Goal: Task Accomplishment & Management: Use online tool/utility

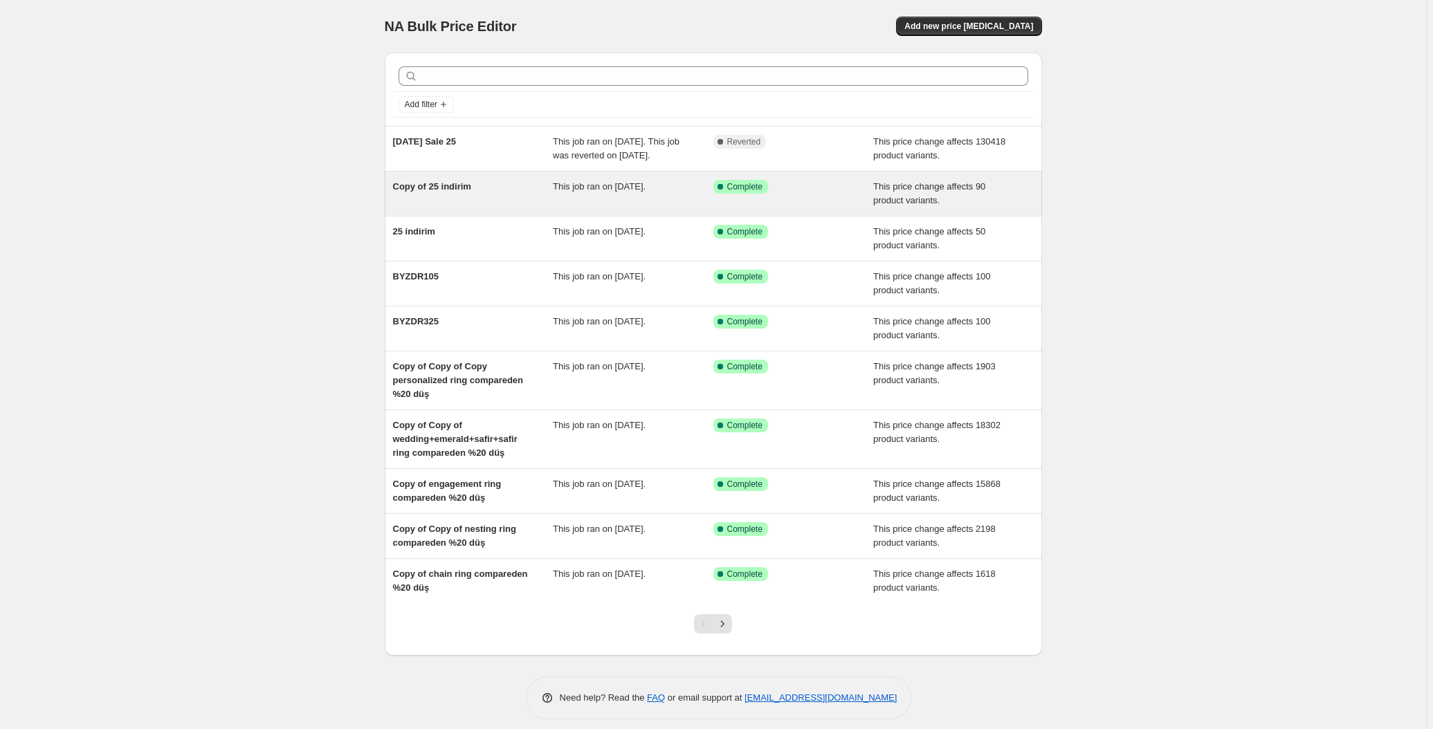
click at [430, 183] on span "Copy of 25 indirim" at bounding box center [432, 186] width 78 height 10
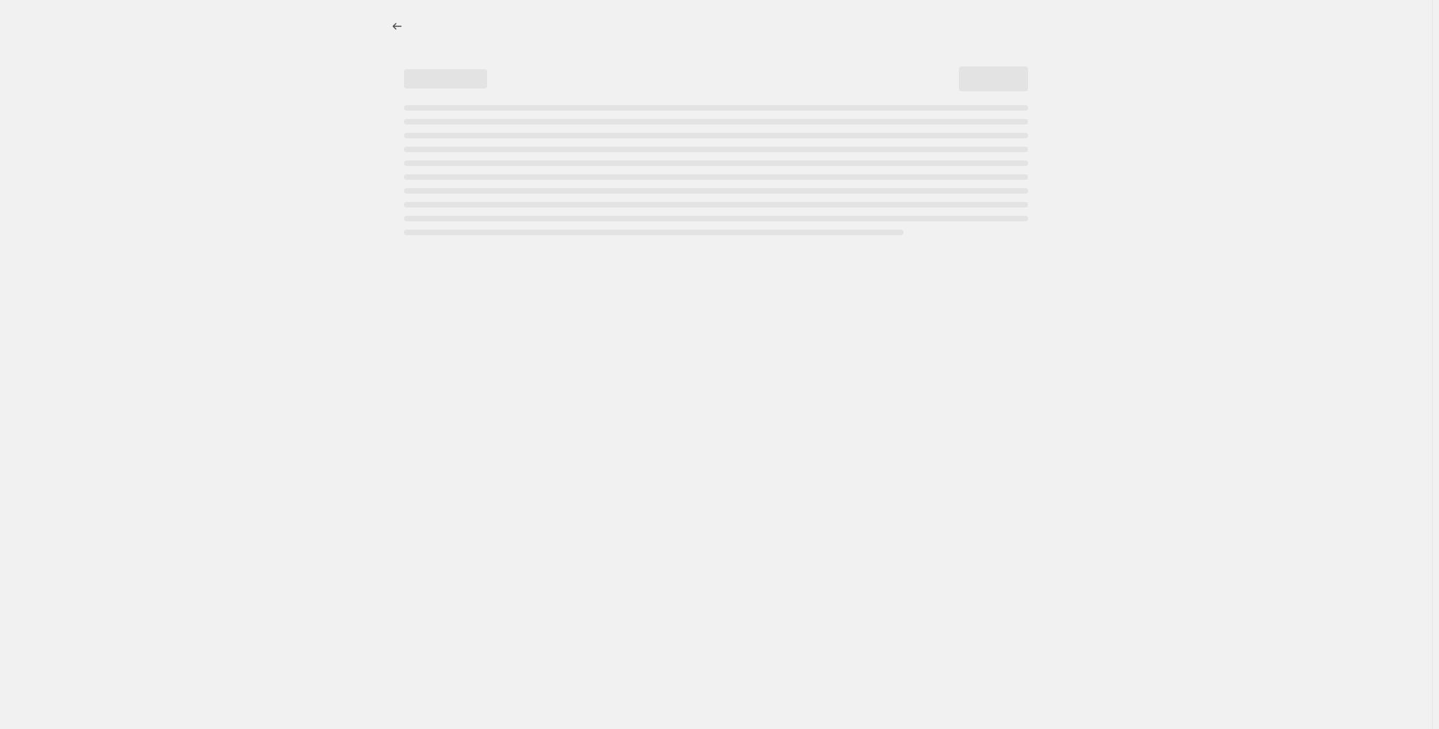
select select "pcap"
select select "no_change"
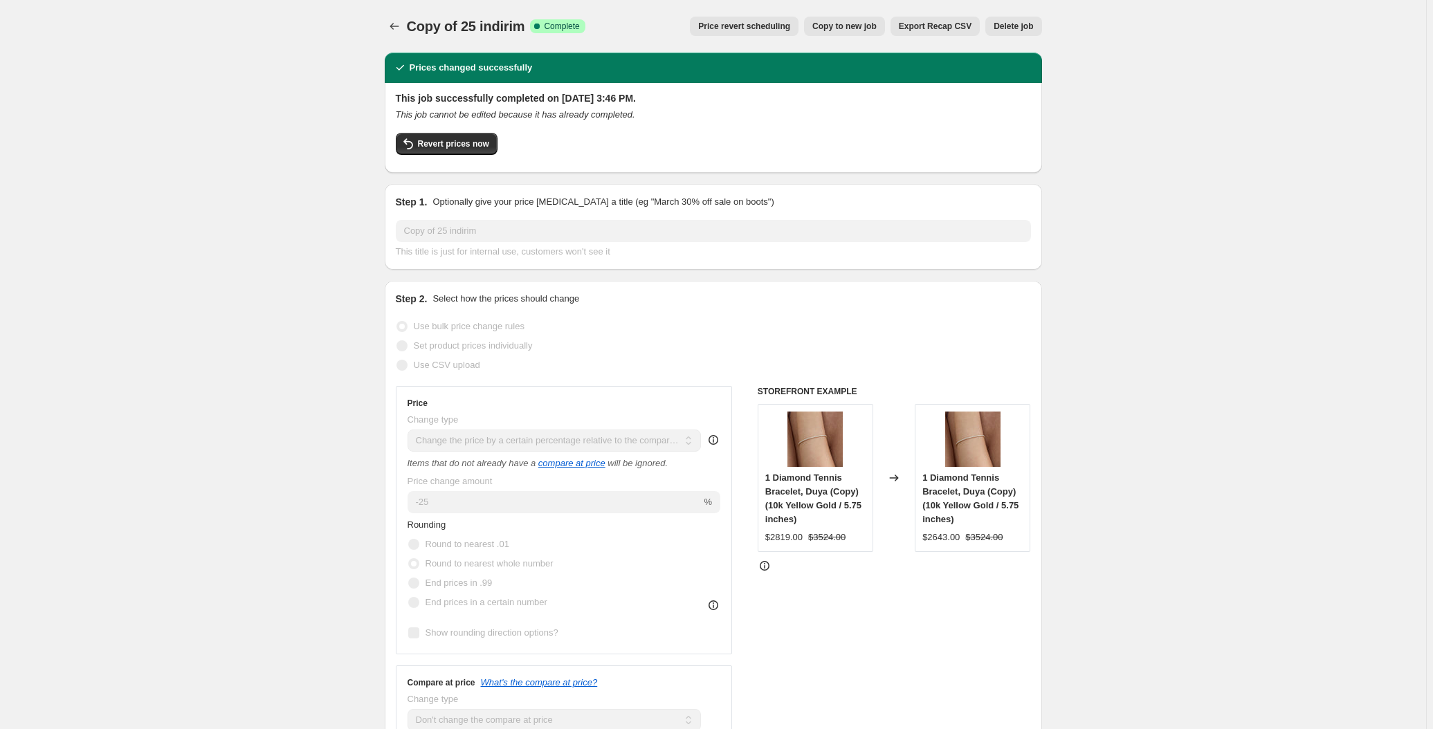
click at [857, 27] on span "Copy to new job" at bounding box center [844, 26] width 64 height 11
select select "pcap"
select select "no_change"
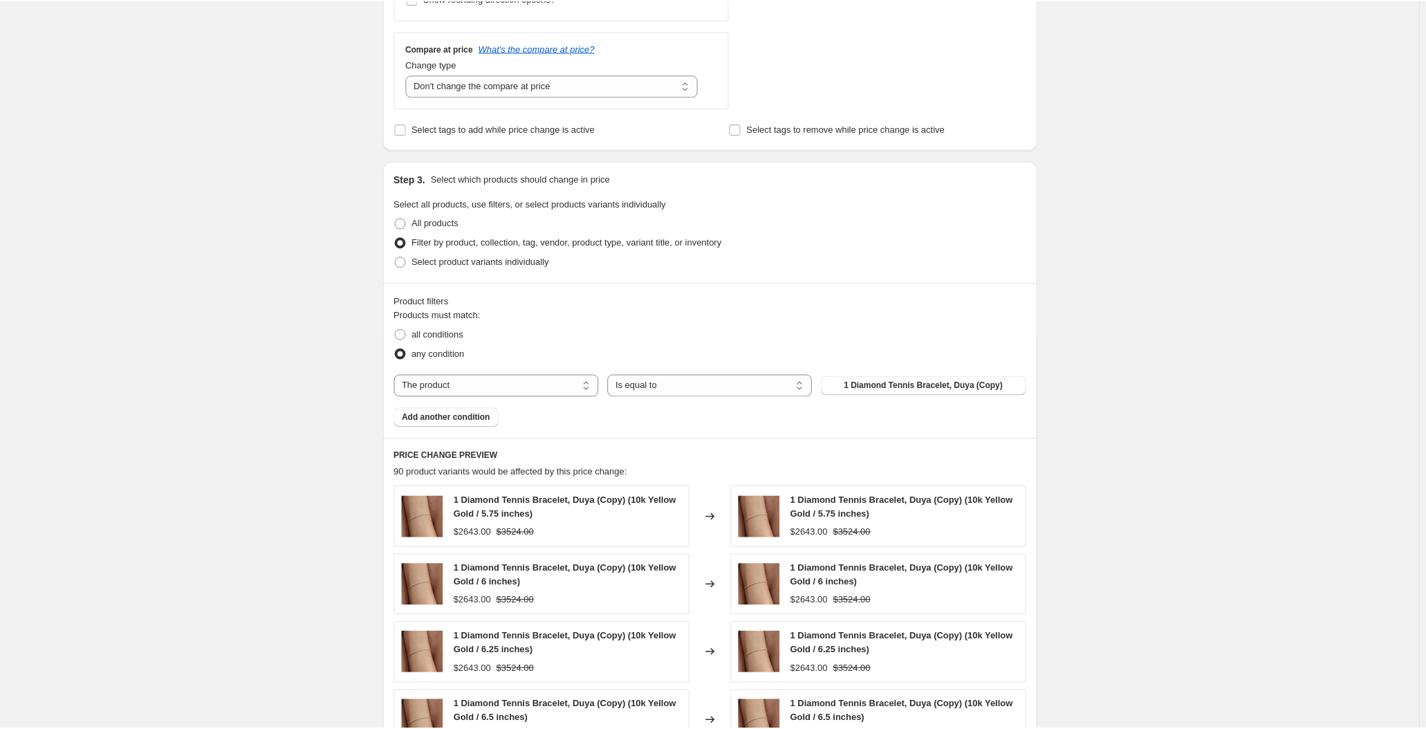
scroll to position [566, 0]
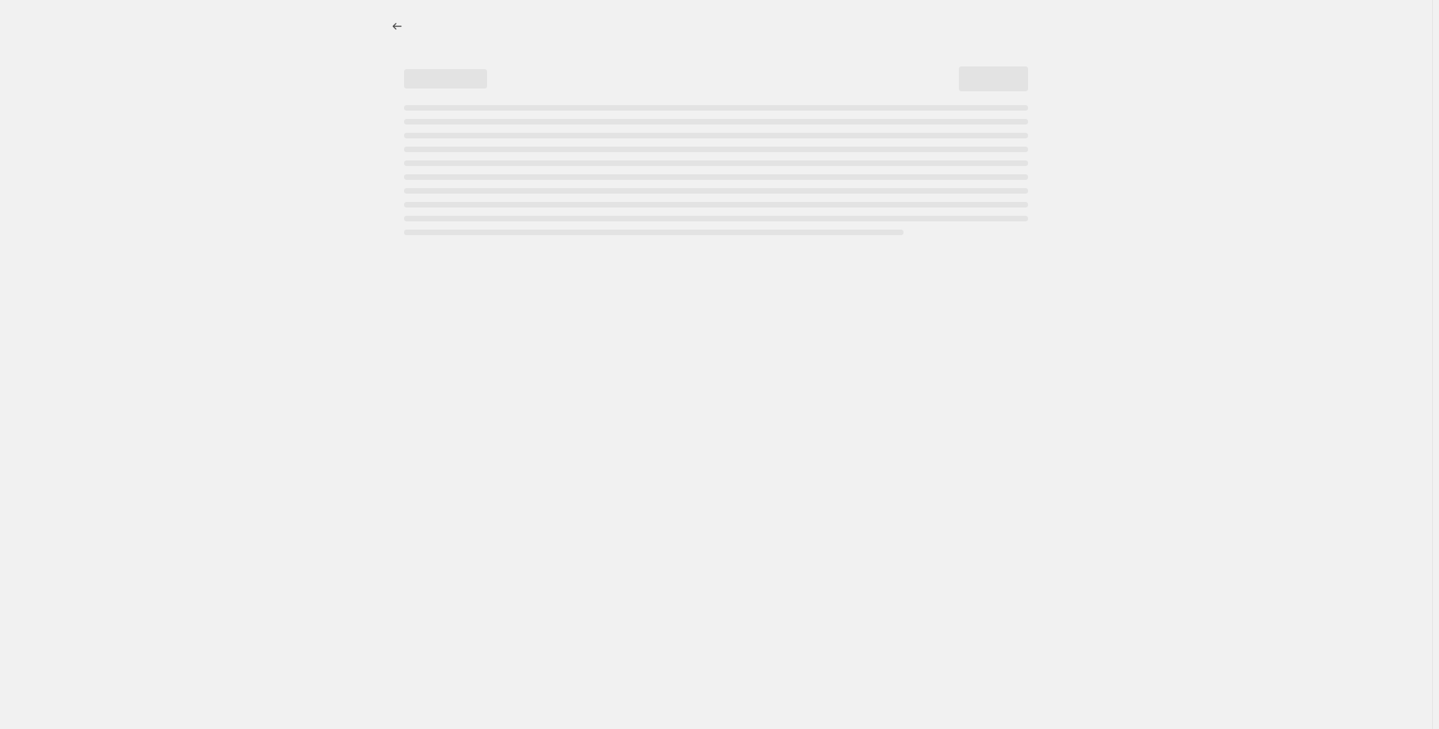
select select "percentage"
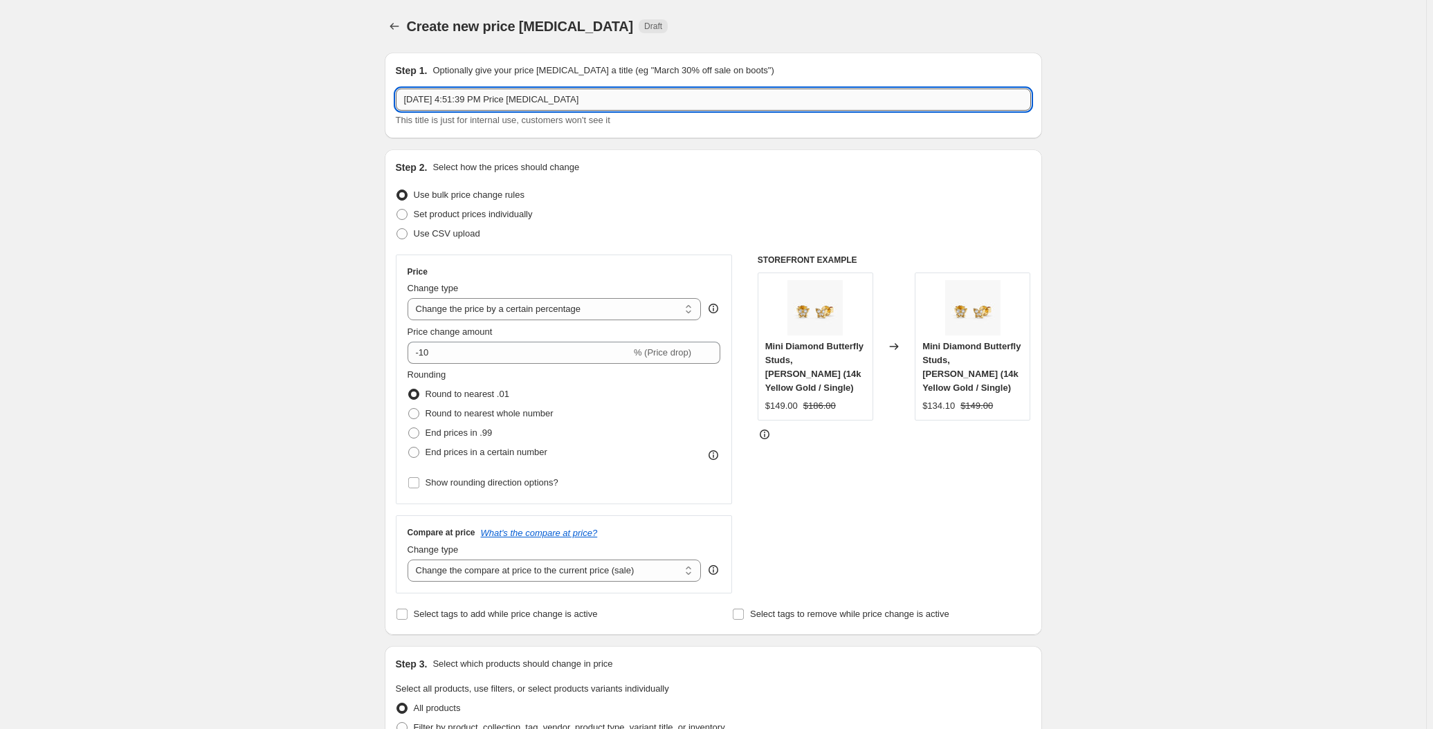
click at [453, 89] on input "[DATE] 4:51:39 PM Price [MEDICAL_DATA]" at bounding box center [713, 100] width 635 height 22
click at [584, 104] on input "[DATE] 4:51:39 PM Price [MEDICAL_DATA]" at bounding box center [713, 100] width 635 height 22
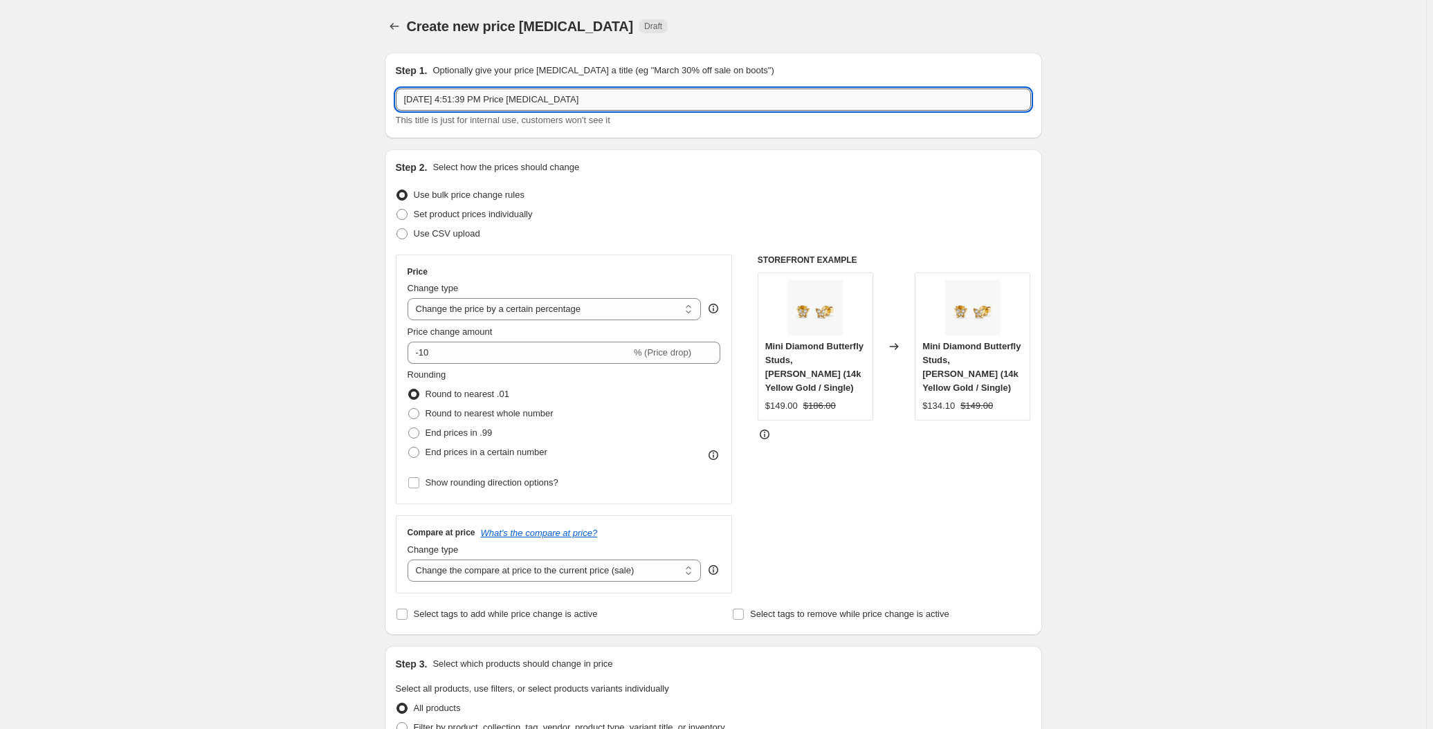
click at [584, 104] on input "[DATE] 4:51:39 PM Price [MEDICAL_DATA]" at bounding box center [713, 100] width 635 height 22
type input "[DATE] 25"
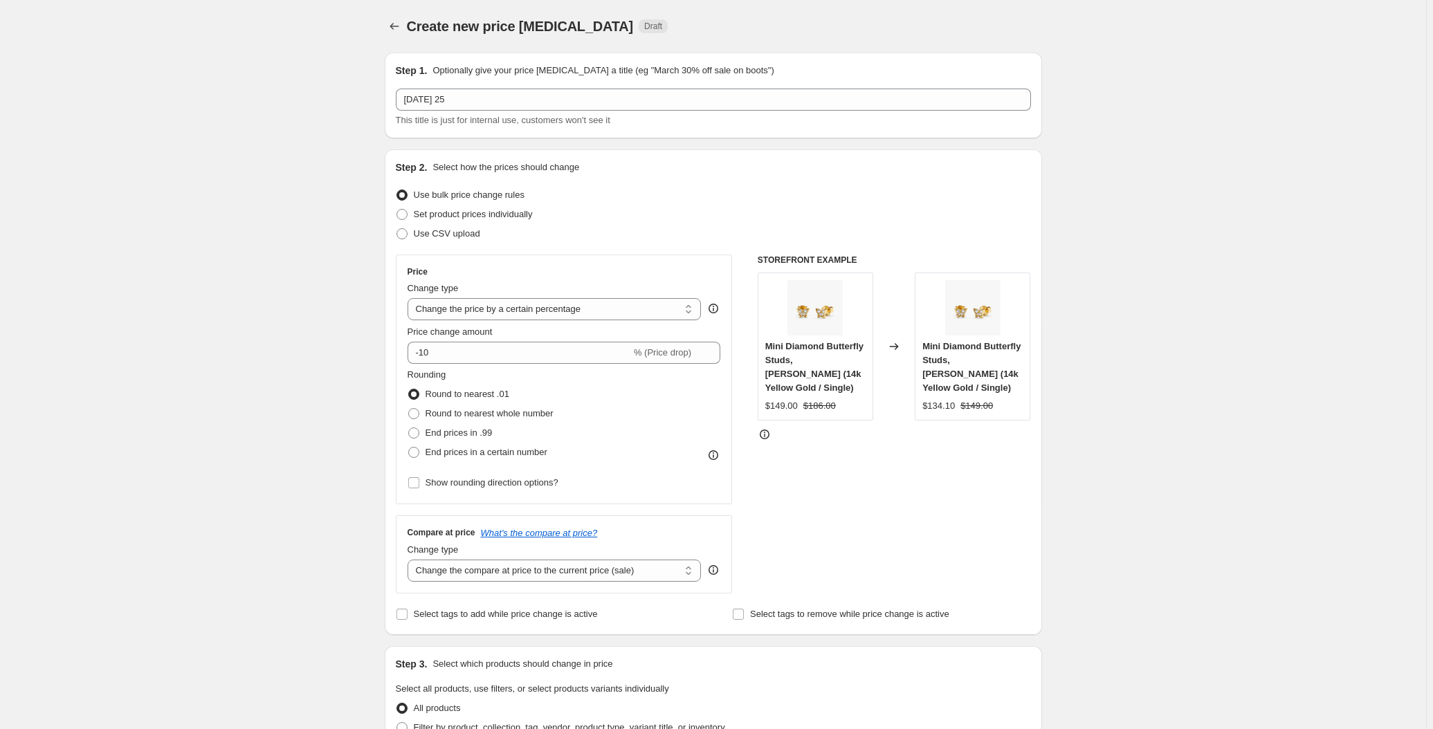
click at [349, 178] on div "Create new price [MEDICAL_DATA]. This page is ready Create new price [MEDICAL_D…" at bounding box center [713, 702] width 1426 height 1405
click at [454, 354] on input "-10" at bounding box center [518, 353] width 223 height 22
click at [710, 349] on icon at bounding box center [710, 349] width 14 height 14
click at [713, 357] on icon at bounding box center [710, 357] width 14 height 14
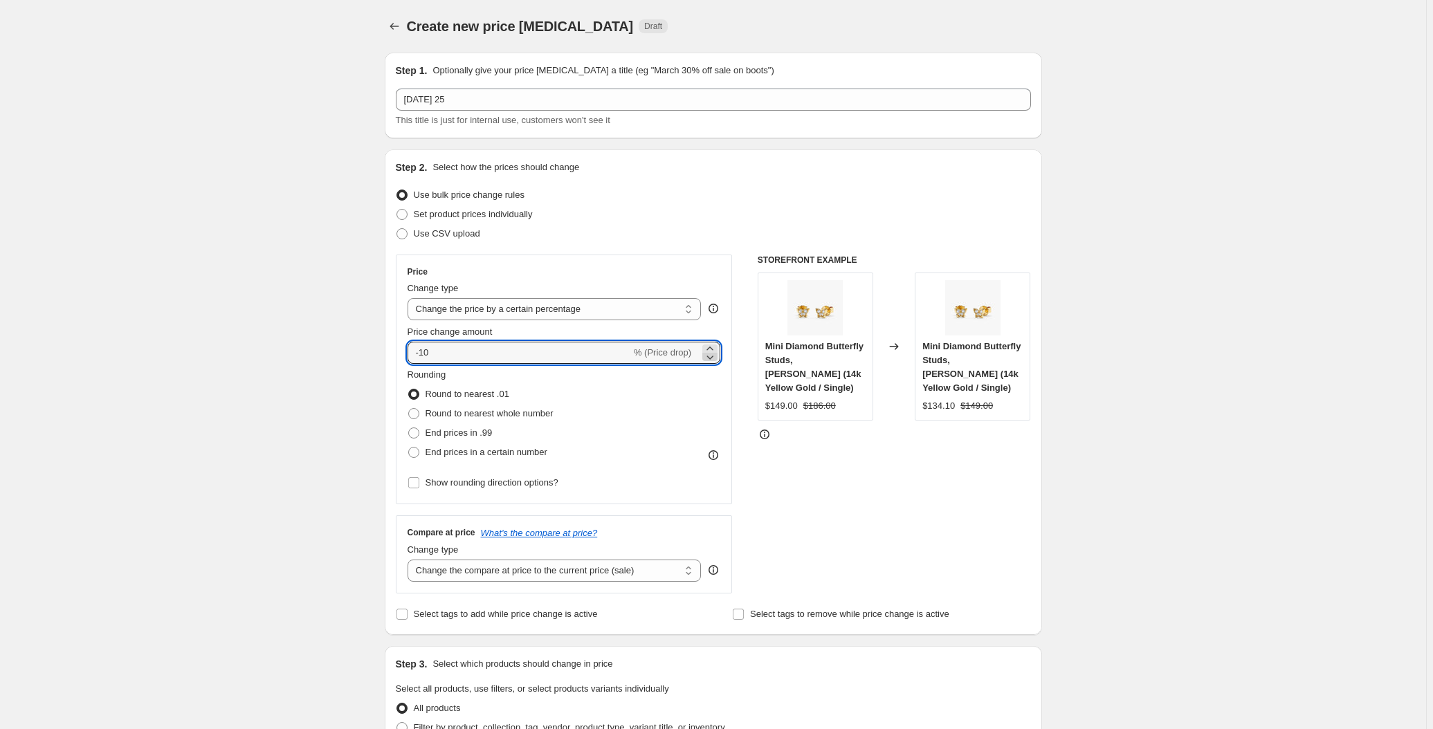
click at [713, 357] on icon at bounding box center [710, 357] width 14 height 14
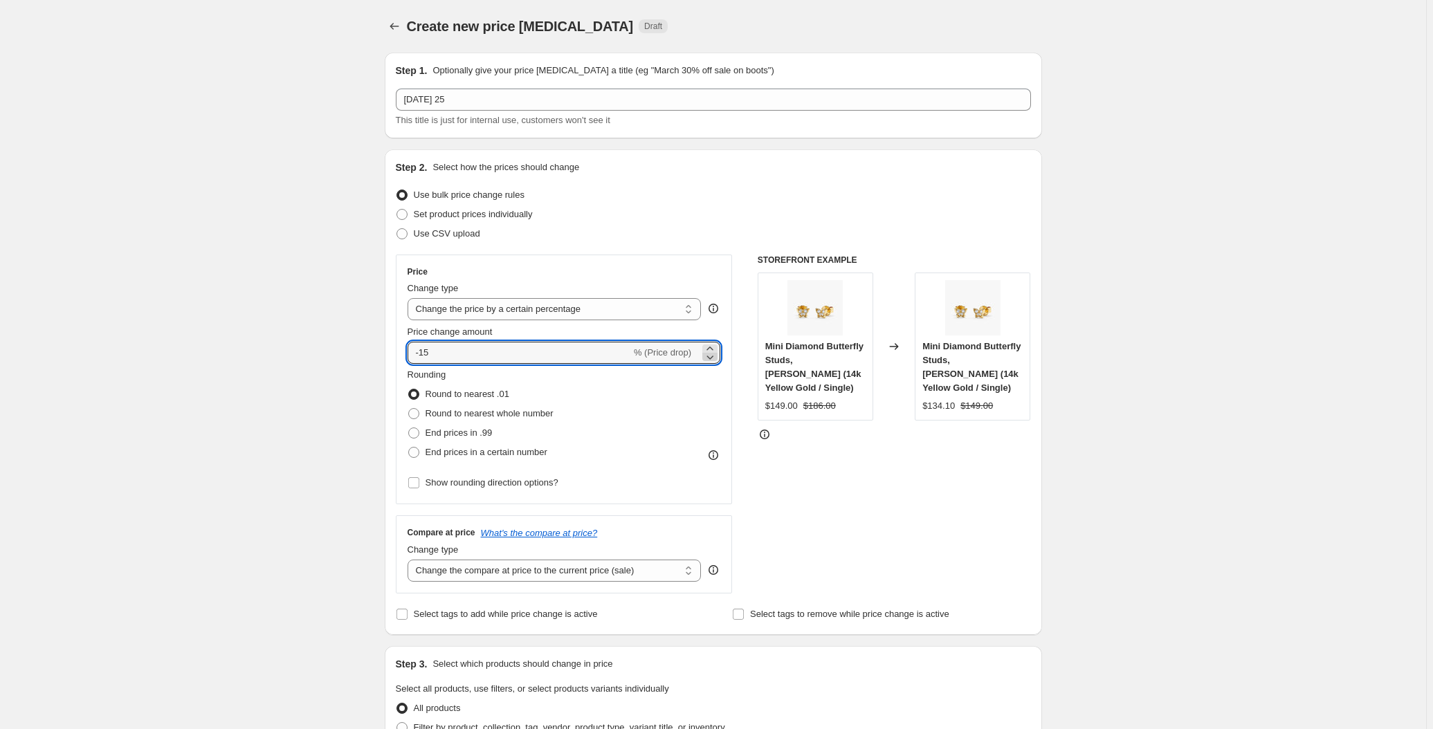
click at [713, 357] on icon at bounding box center [710, 357] width 14 height 14
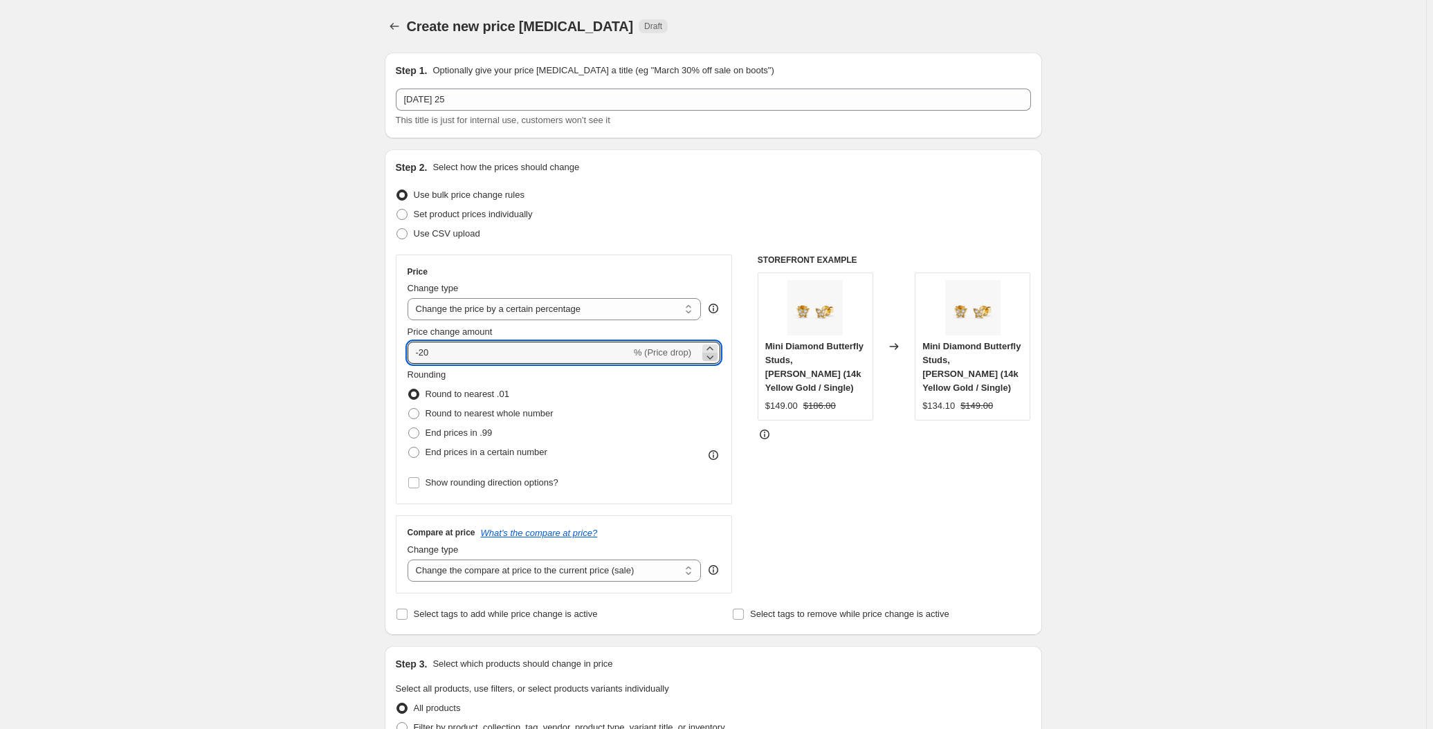
click at [713, 357] on icon at bounding box center [710, 357] width 14 height 14
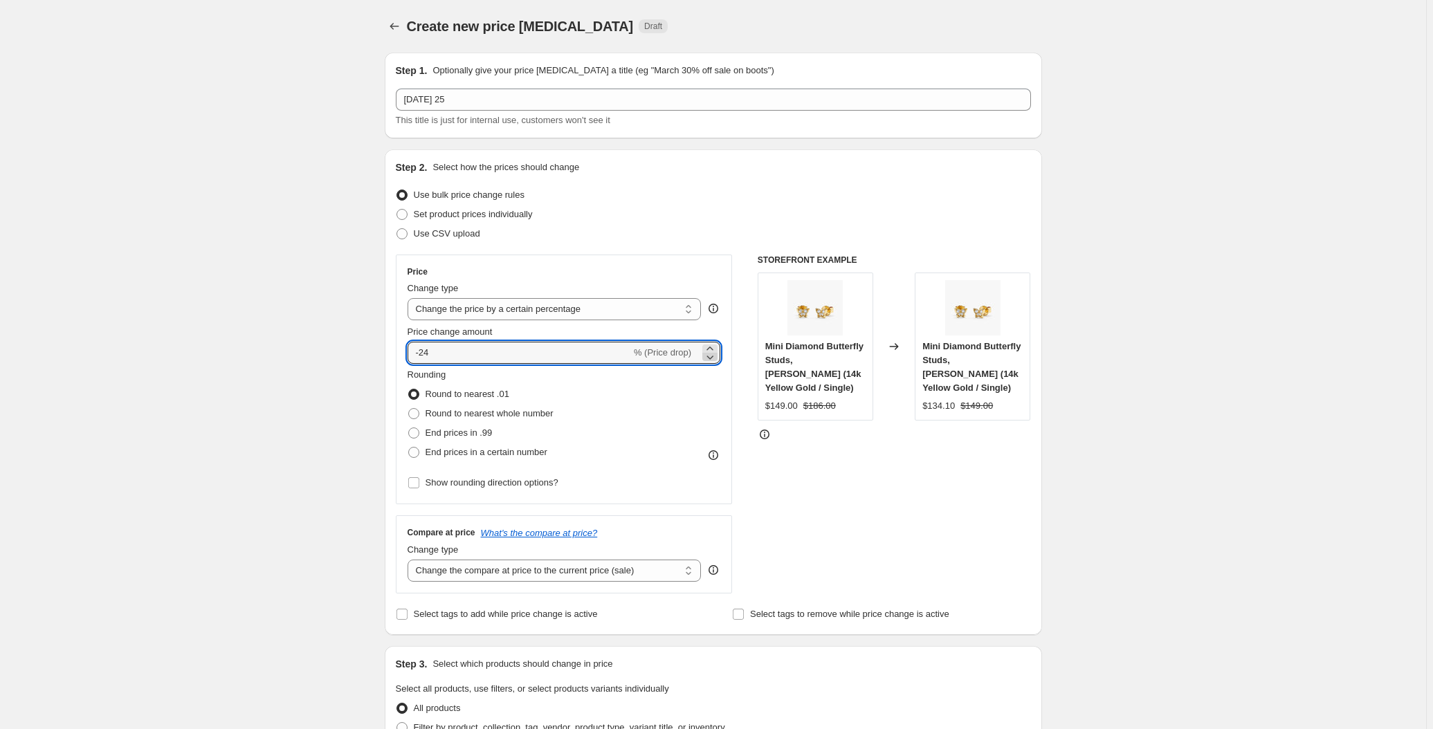
type input "-25"
drag, startPoint x: 110, startPoint y: 298, endPoint x: 121, endPoint y: 275, distance: 25.4
click at [110, 297] on div "Create new price [MEDICAL_DATA]. This page is ready Create new price [MEDICAL_D…" at bounding box center [713, 702] width 1426 height 1405
click at [251, 205] on div "Create new price [MEDICAL_DATA]. This page is ready Create new price [MEDICAL_D…" at bounding box center [713, 702] width 1426 height 1405
click at [416, 415] on span at bounding box center [413, 413] width 11 height 11
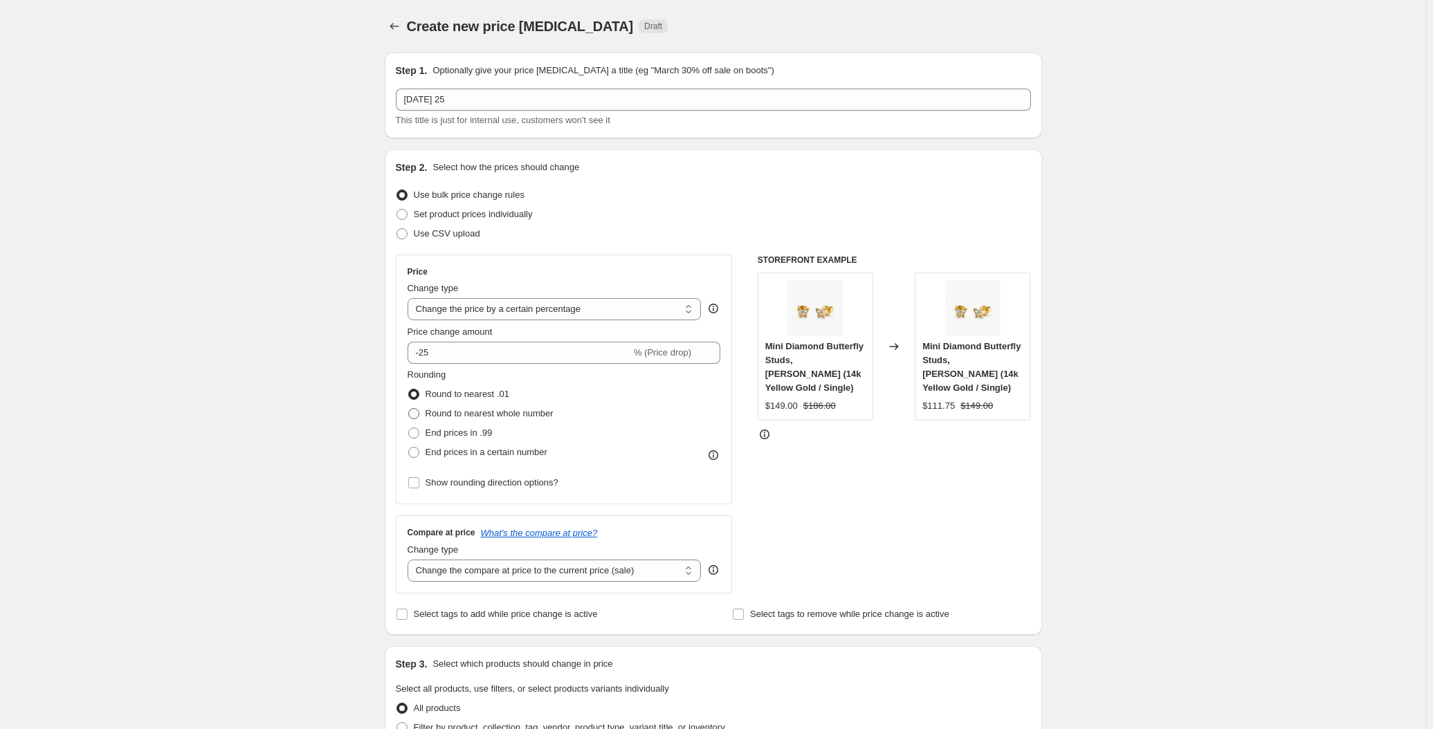
click at [409, 409] on input "Round to nearest whole number" at bounding box center [408, 408] width 1 height 1
radio input "true"
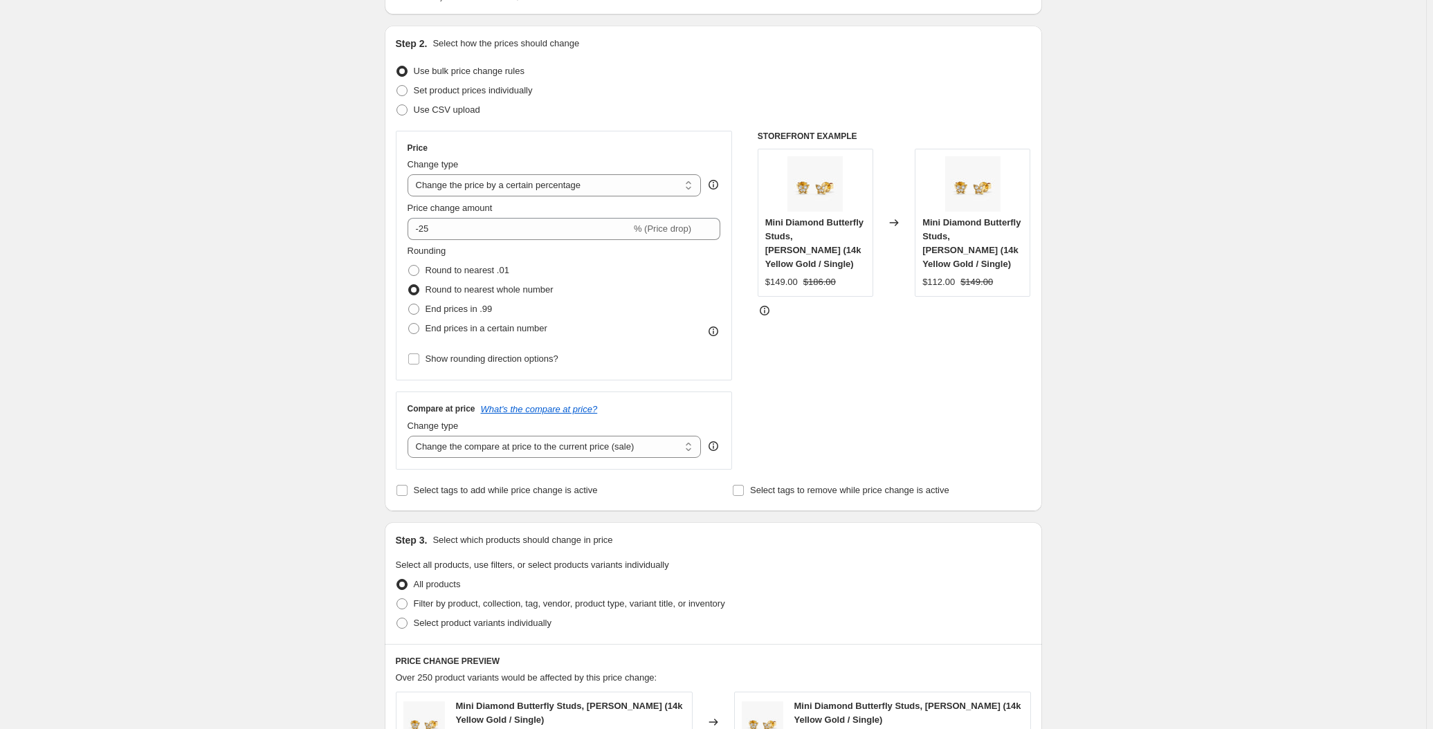
scroll to position [125, 0]
click at [479, 439] on select "Change the compare at price to the current price (sale) Change the compare at p…" at bounding box center [554, 445] width 294 height 22
select select "no_change"
click at [410, 434] on select "Change the compare at price to the current price (sale) Change the compare at p…" at bounding box center [554, 445] width 294 height 22
click at [282, 301] on div "Create new price [MEDICAL_DATA]. This page is ready Create new price [MEDICAL_D…" at bounding box center [713, 577] width 1426 height 1405
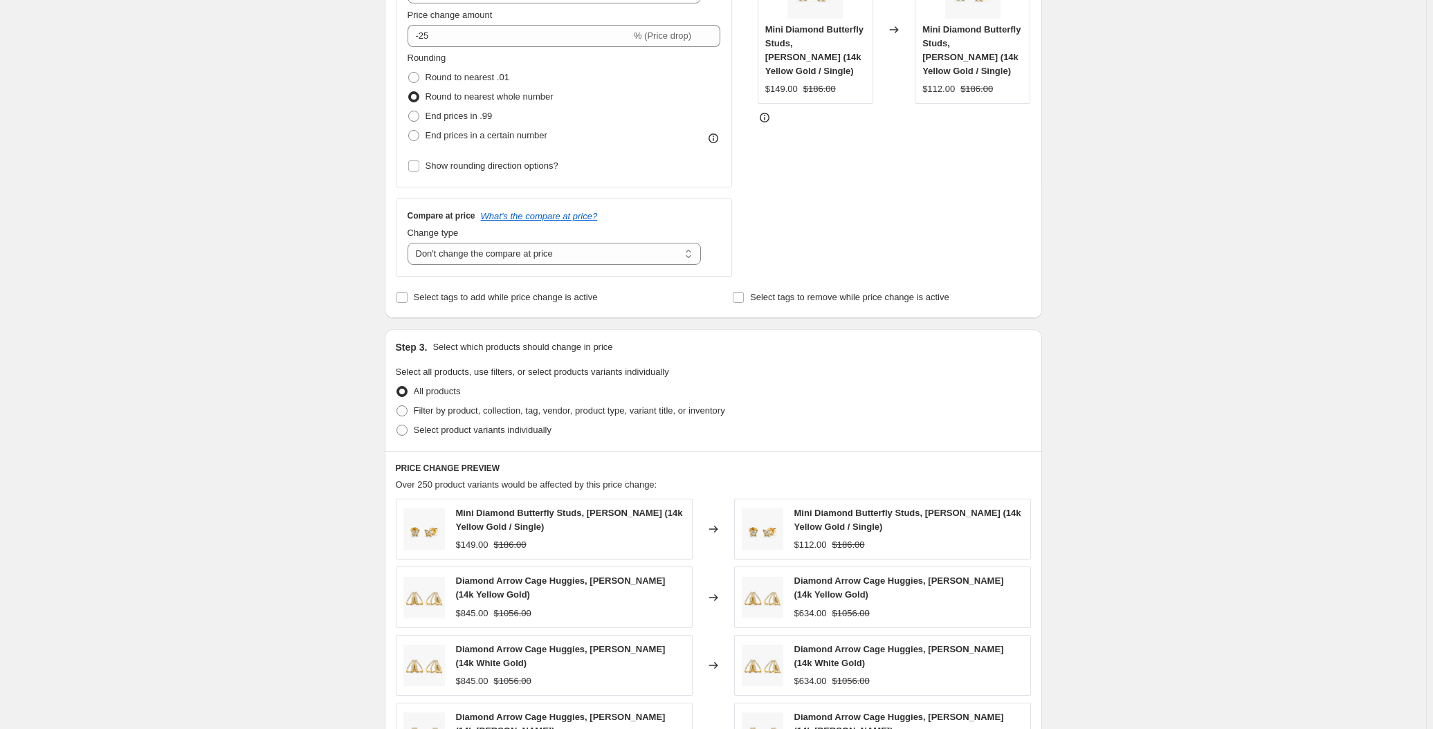
scroll to position [251, 0]
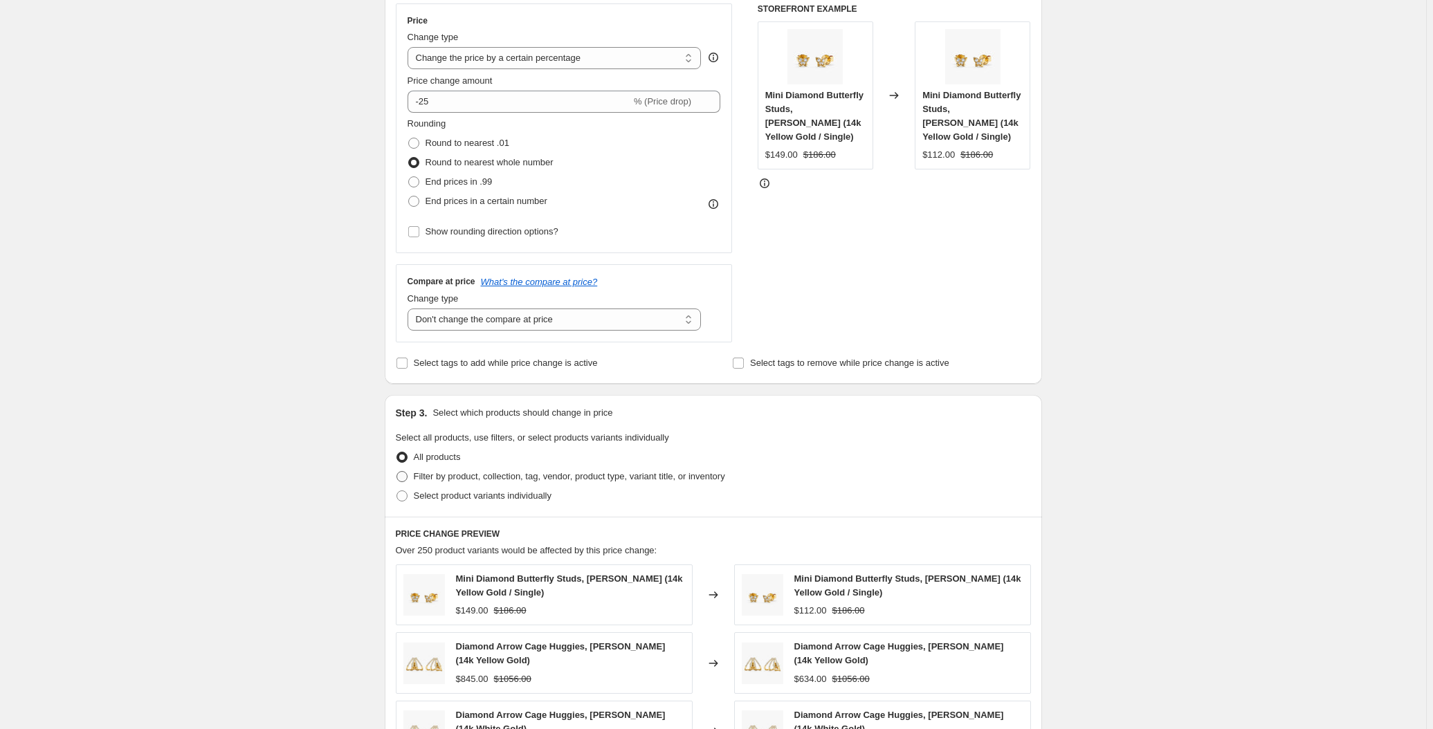
click at [412, 477] on label "Filter by product, collection, tag, vendor, product type, variant title, or inv…" at bounding box center [560, 476] width 329 height 19
click at [397, 472] on input "Filter by product, collection, tag, vendor, product type, variant title, or inv…" at bounding box center [396, 471] width 1 height 1
radio input "true"
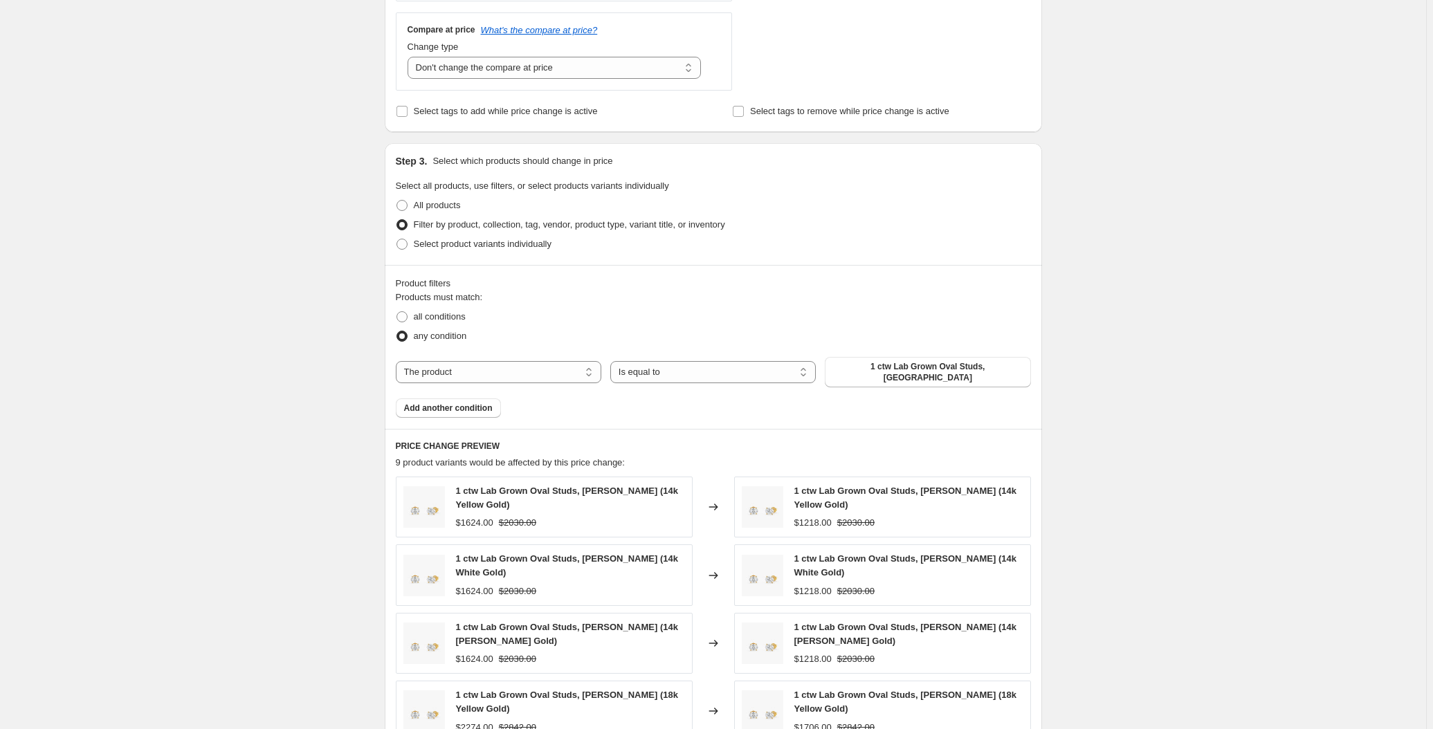
scroll to position [440, 0]
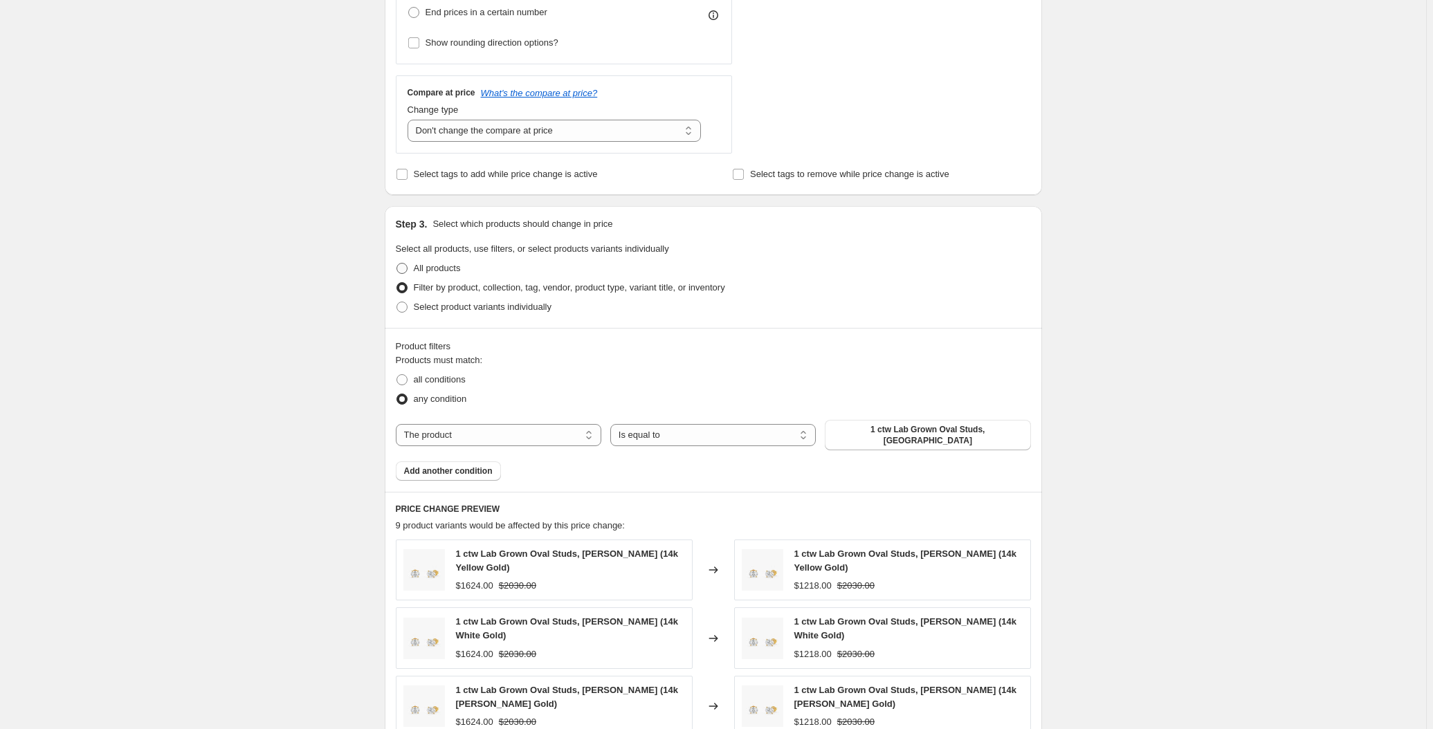
click at [407, 265] on span at bounding box center [401, 268] width 11 height 11
click at [397, 264] on input "All products" at bounding box center [396, 263] width 1 height 1
radio input "true"
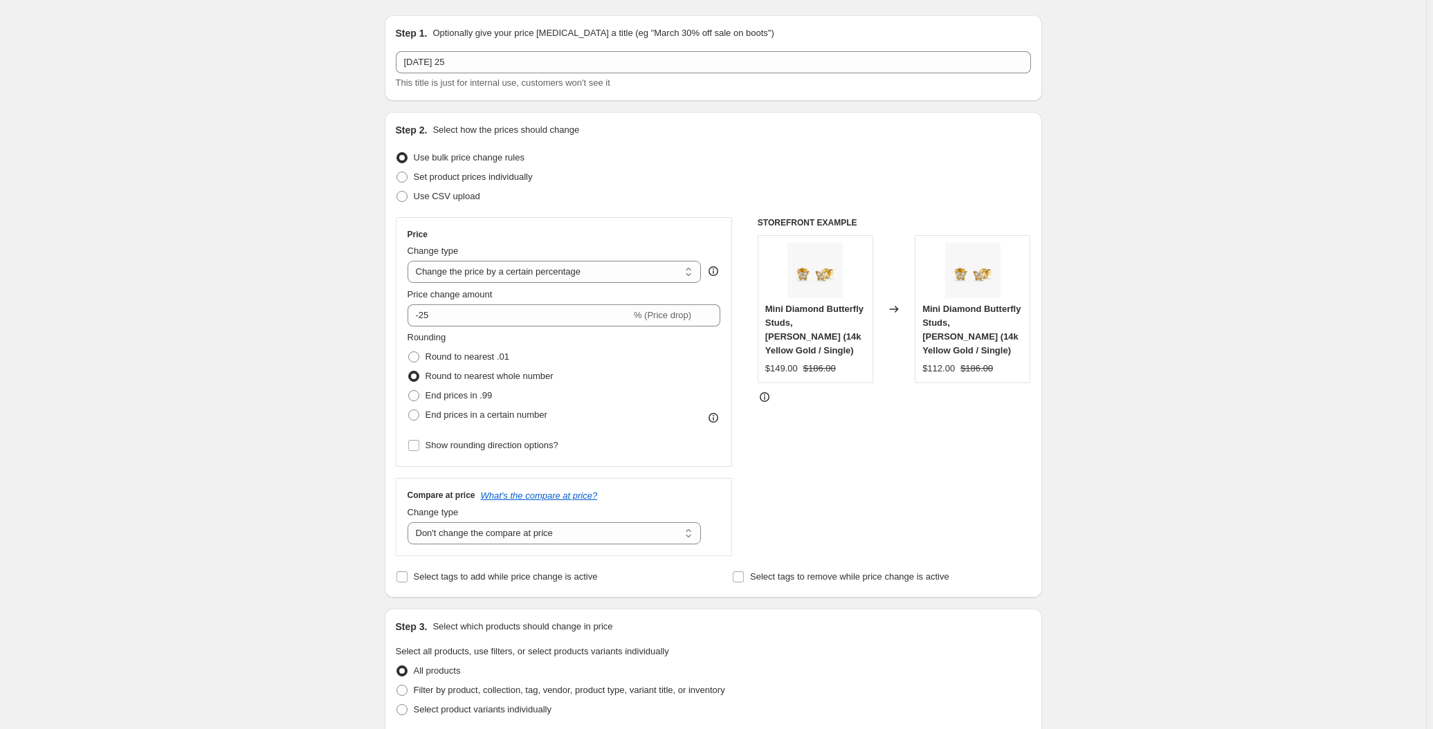
scroll to position [0, 0]
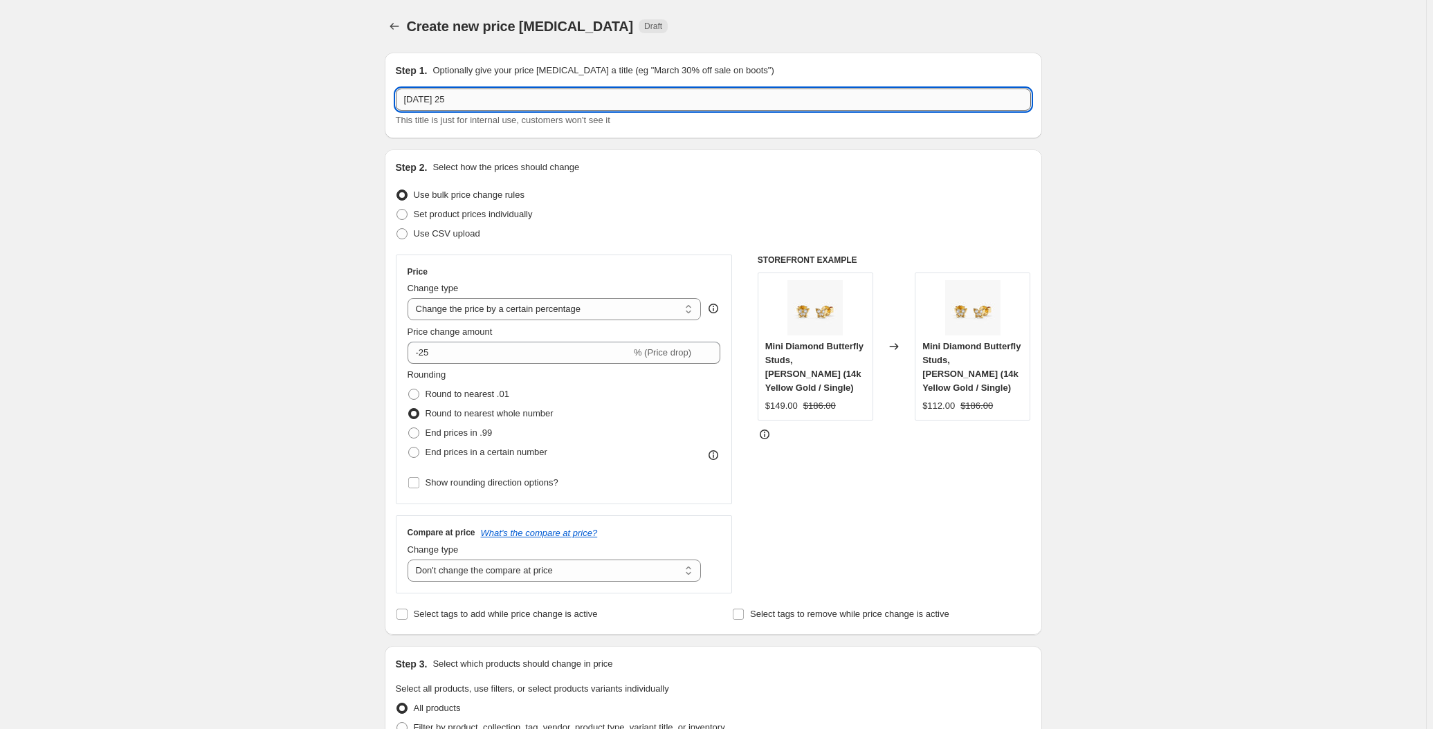
click at [475, 93] on input "[DATE] 25" at bounding box center [713, 100] width 635 height 22
type input "ss"
click at [327, 214] on div "Create new price [MEDICAL_DATA]. This page is ready Create new price [MEDICAL_D…" at bounding box center [713, 702] width 1426 height 1405
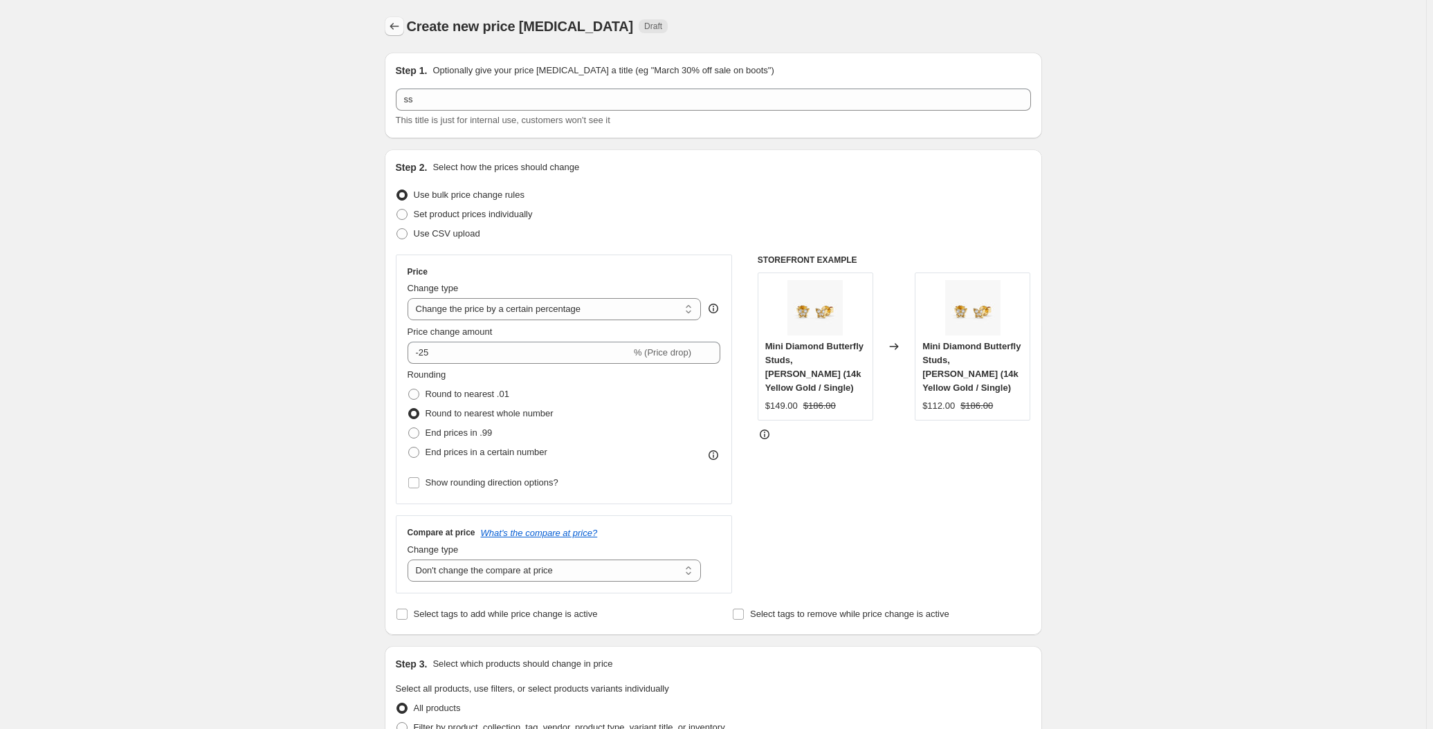
click at [401, 26] on icon "Price change jobs" at bounding box center [394, 26] width 14 height 14
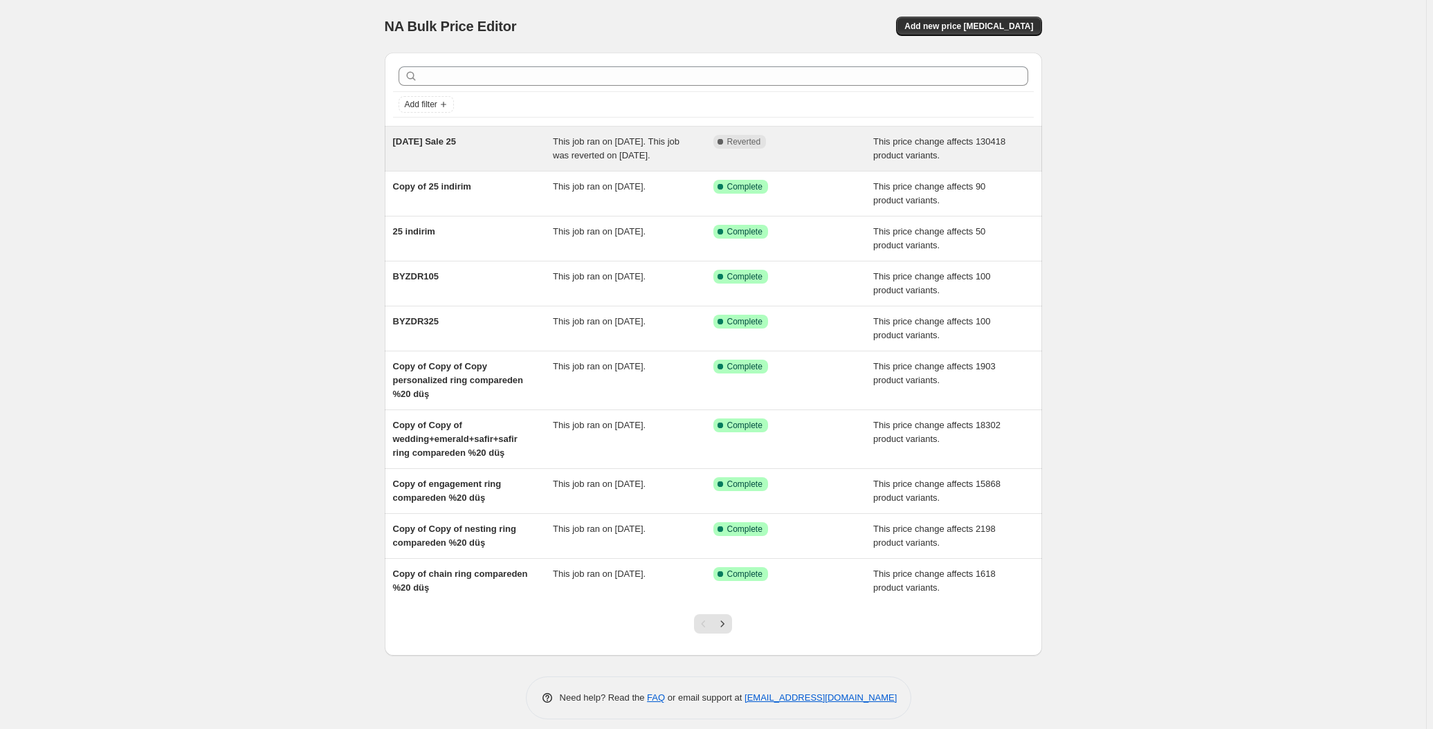
click at [437, 136] on span "[DATE] Sale 25" at bounding box center [425, 141] width 64 height 10
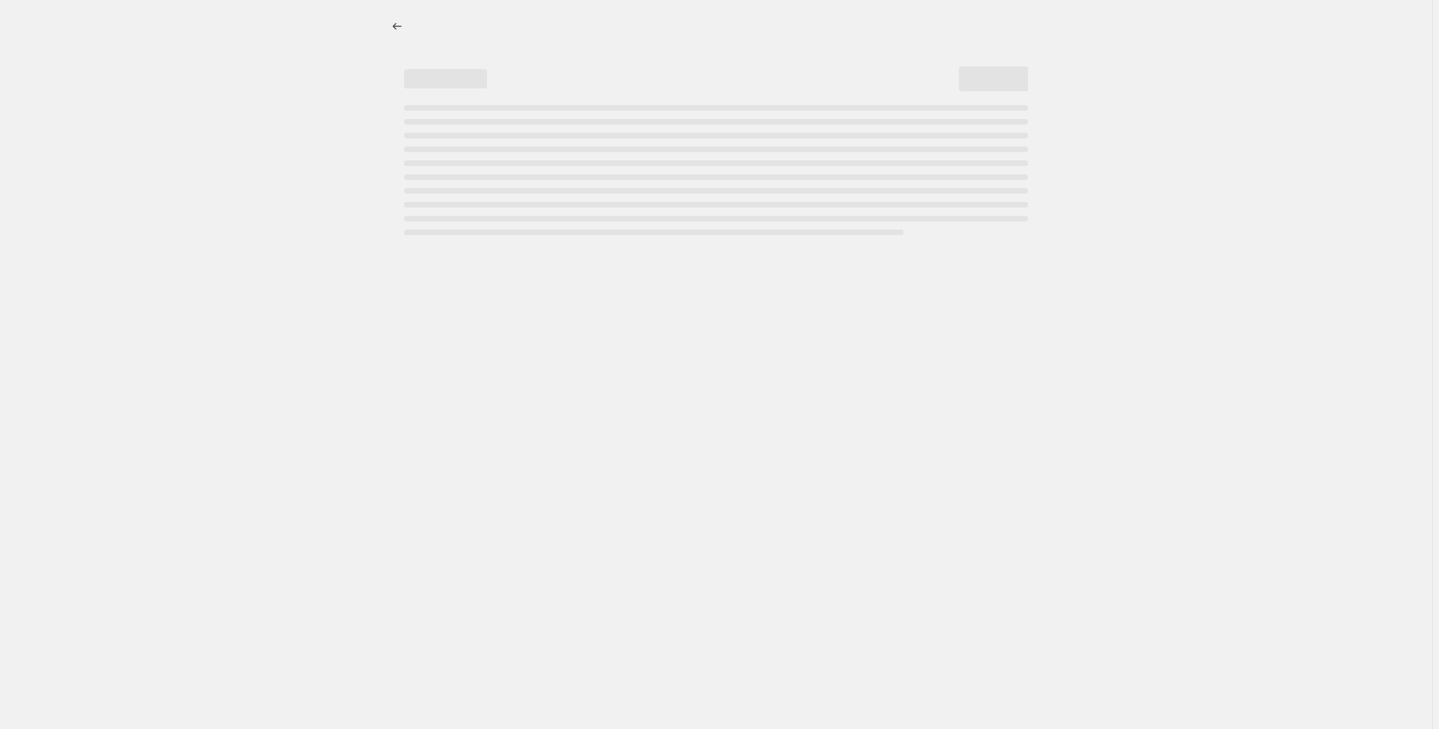
select select "pcap"
select select "no_change"
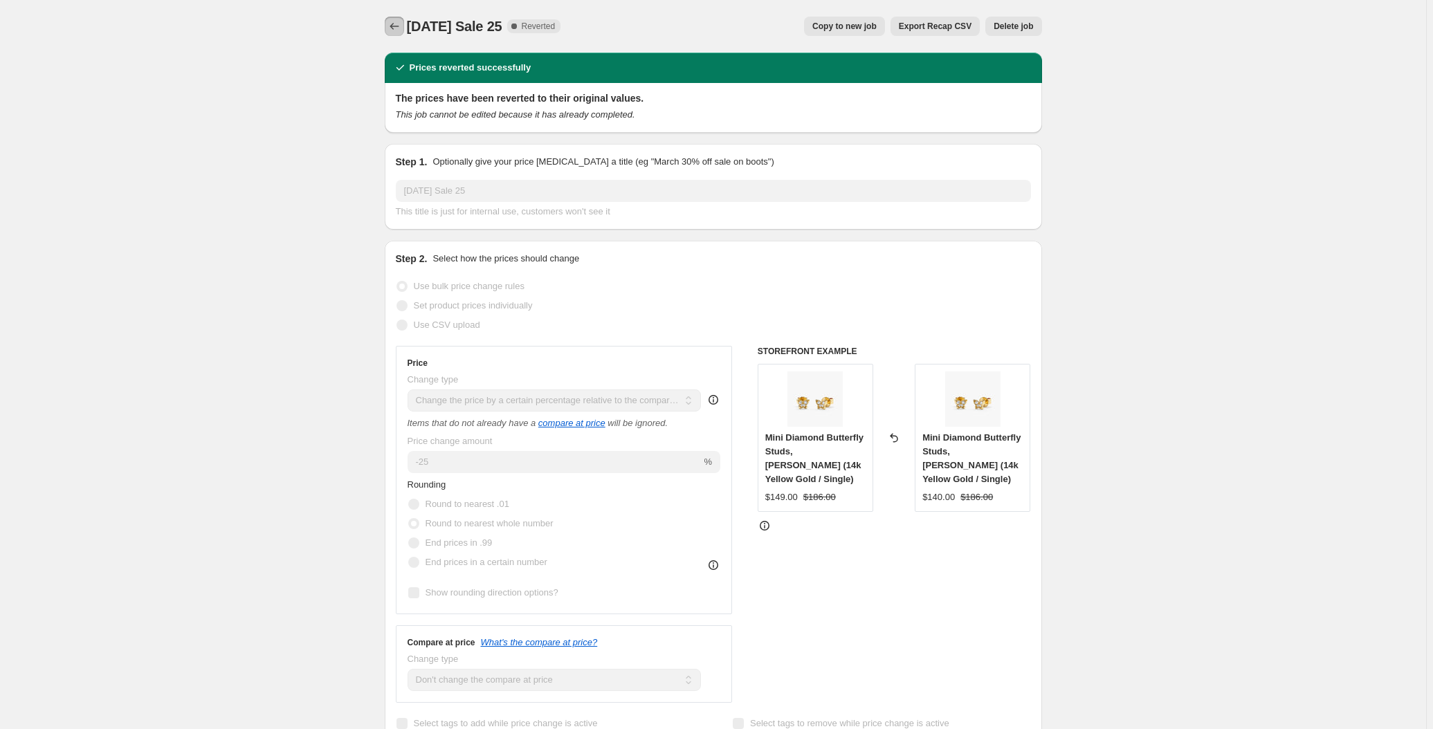
click at [387, 31] on button "Price change jobs" at bounding box center [394, 26] width 19 height 19
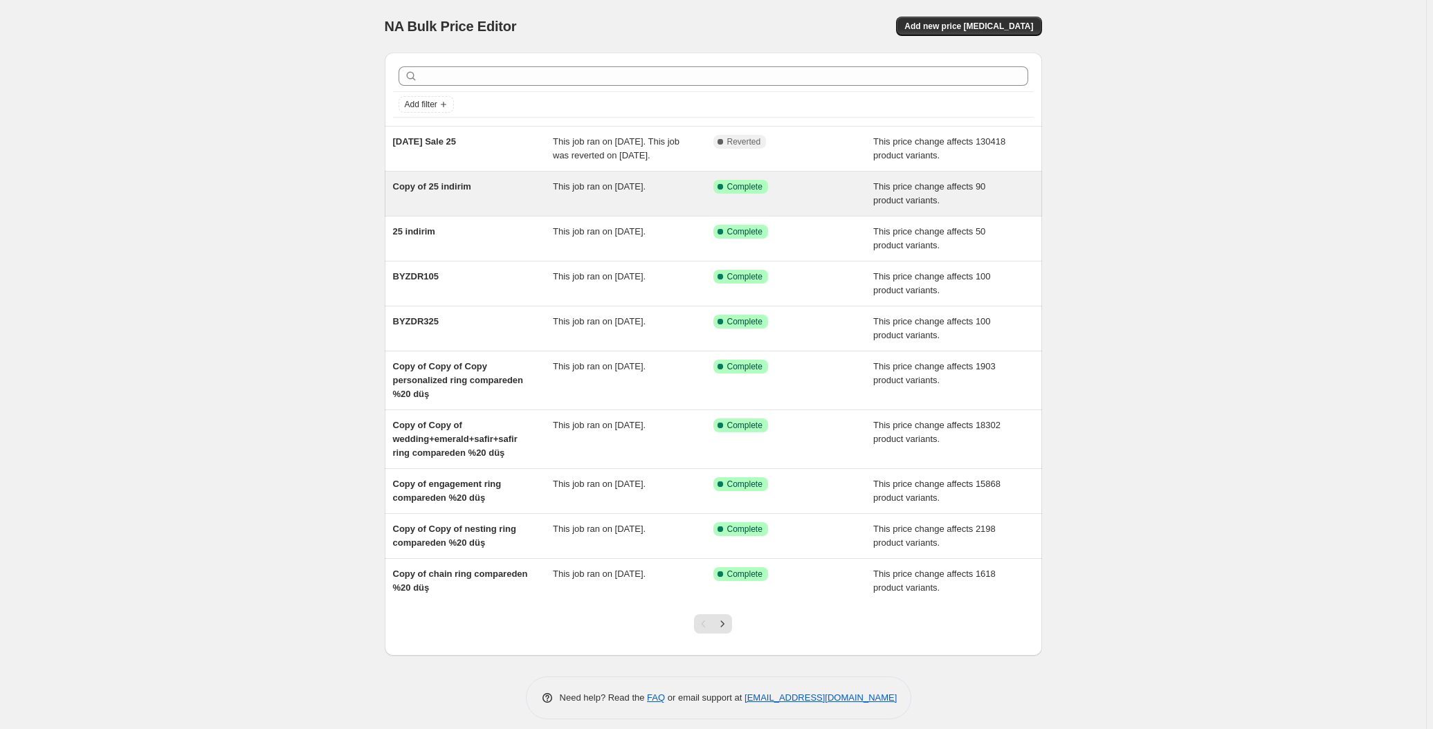
click at [437, 187] on span "Copy of 25 indirim" at bounding box center [432, 186] width 78 height 10
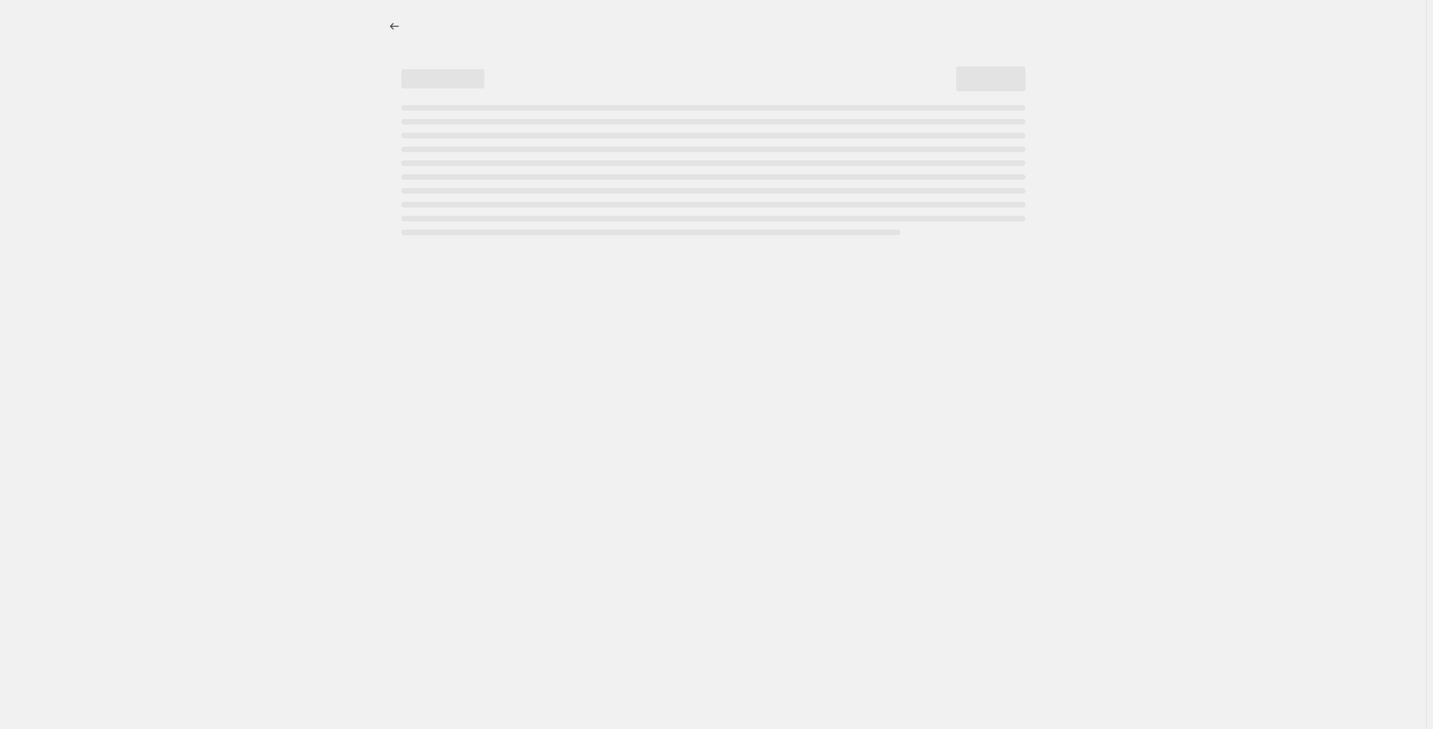
select select "pcap"
select select "no_change"
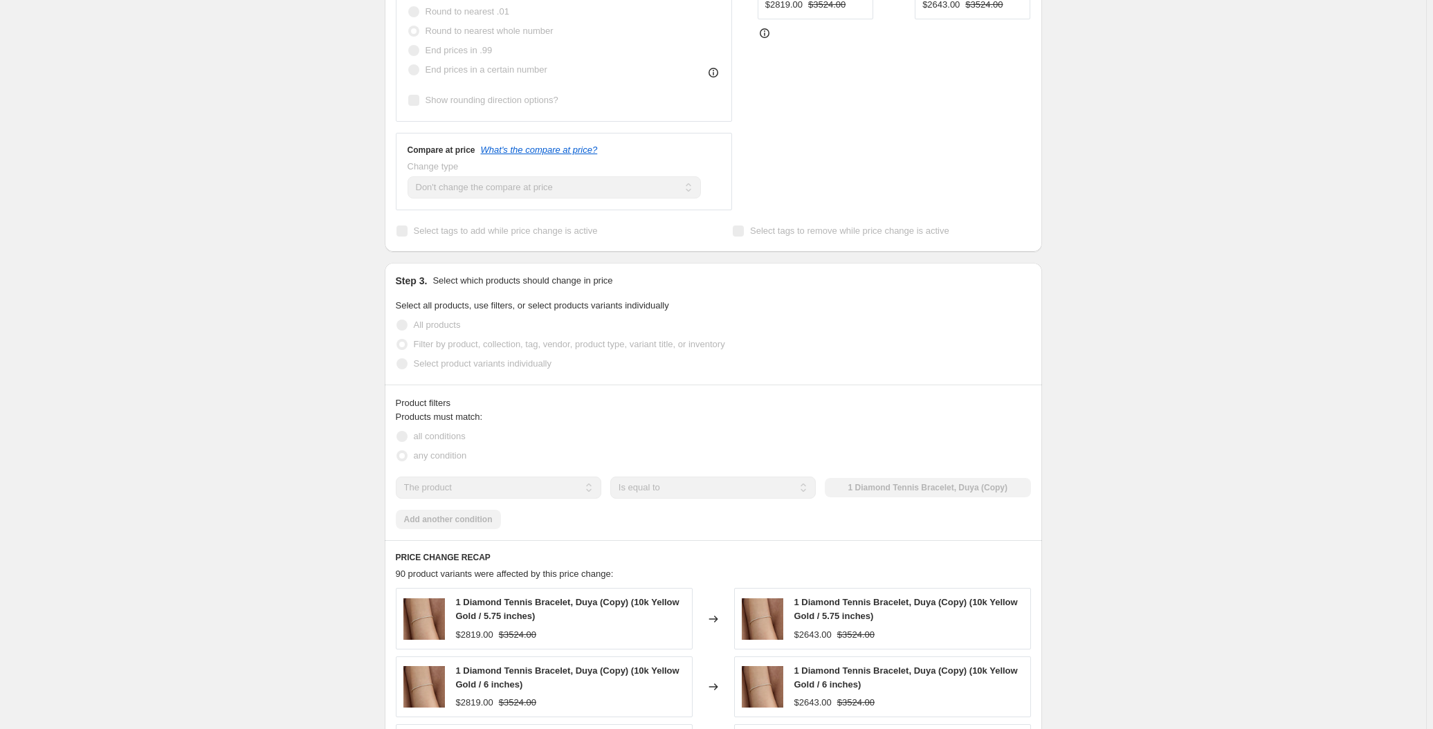
scroll to position [691, 0]
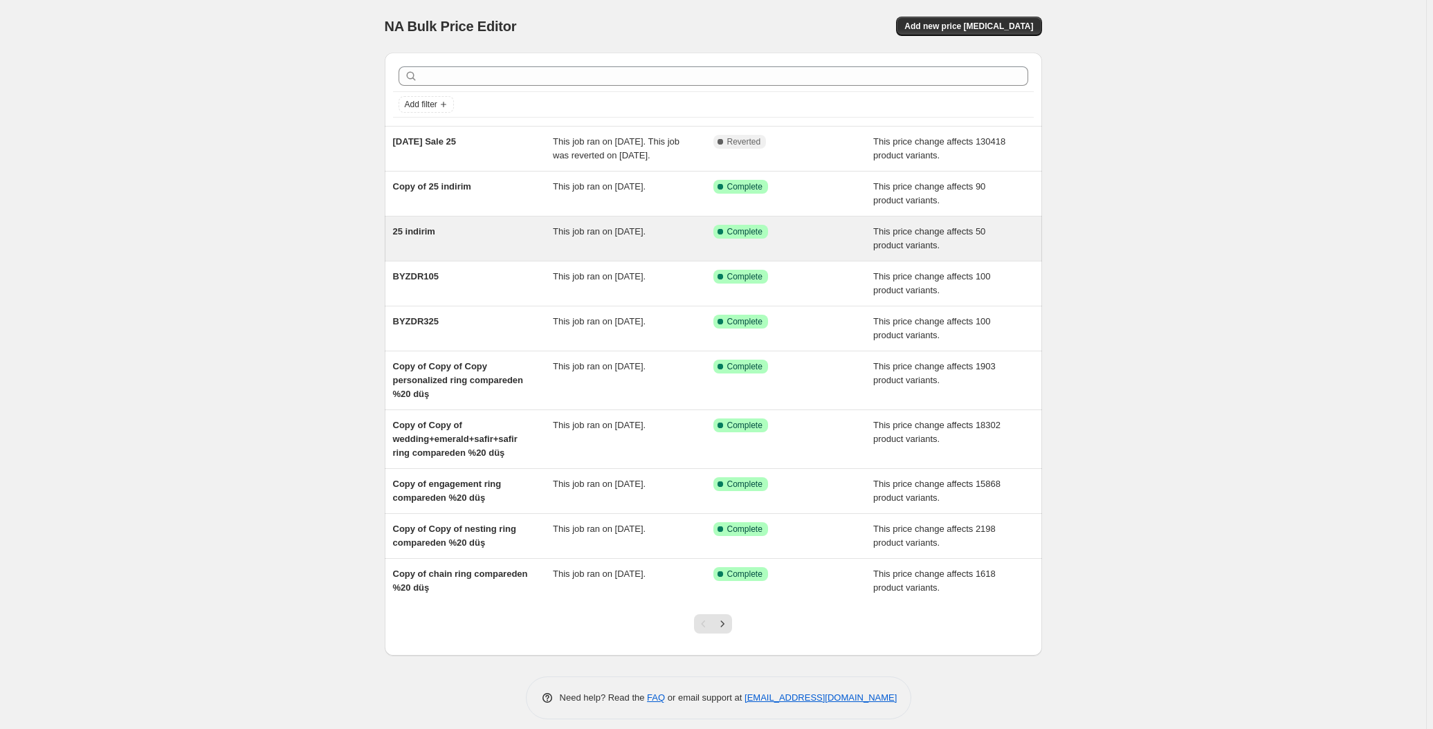
click at [412, 232] on span "25 indirim" at bounding box center [414, 231] width 42 height 10
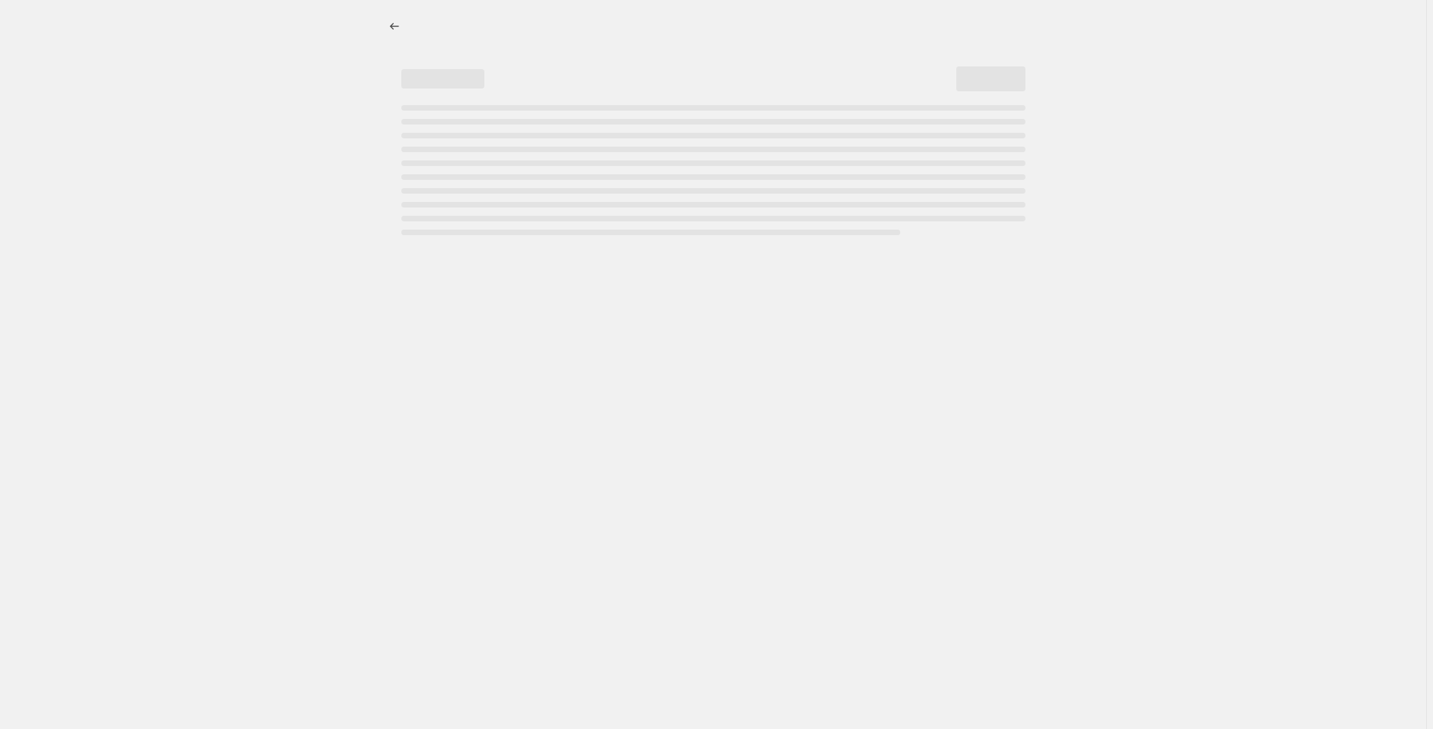
select select "pcap"
select select "no_change"
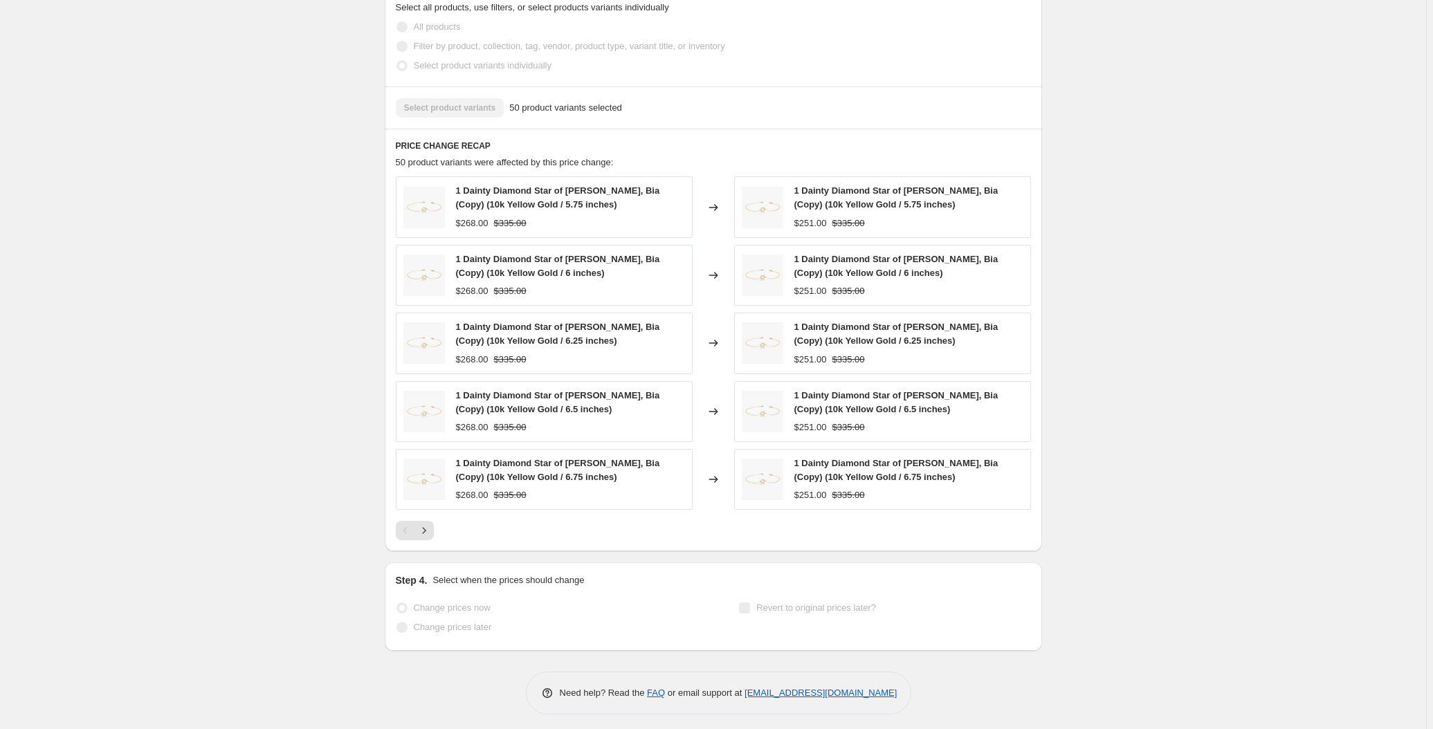
scroll to position [832, 0]
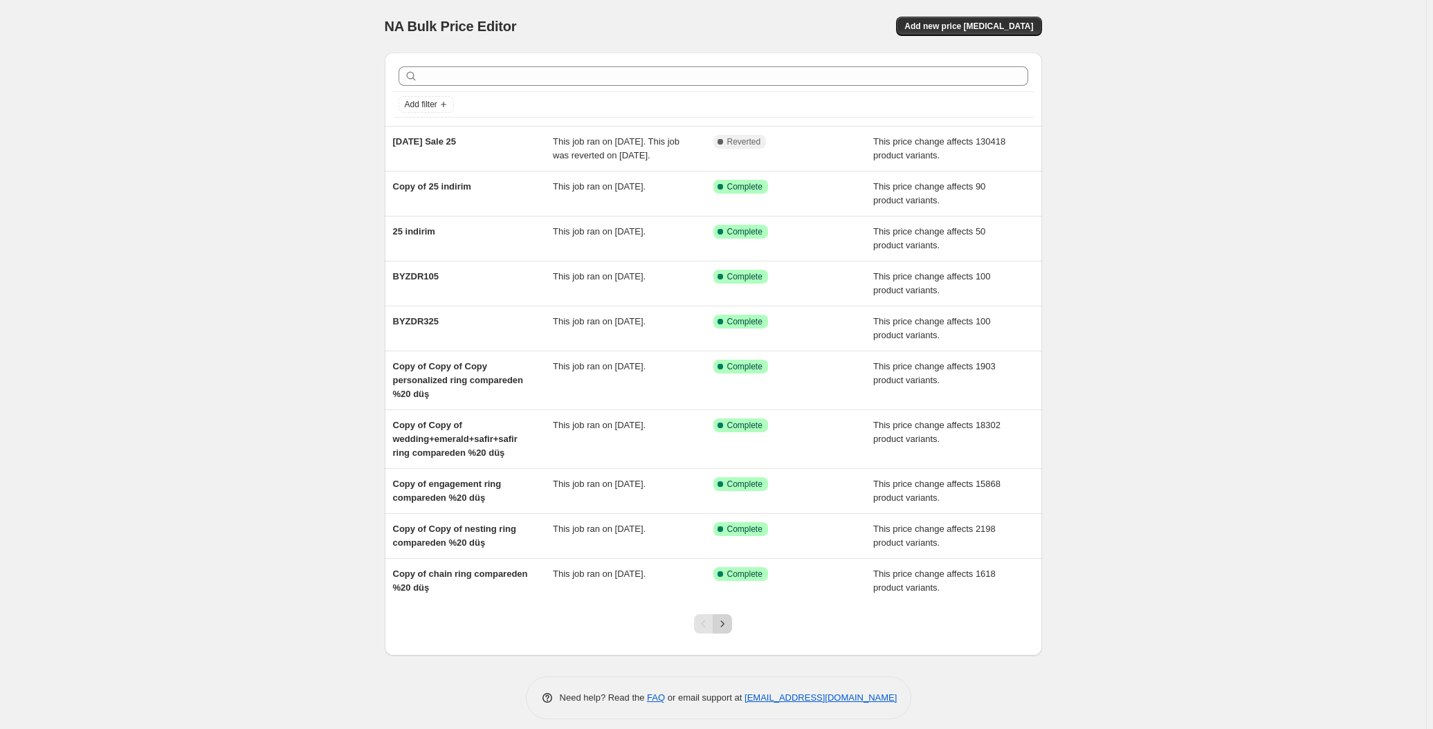
click at [725, 625] on icon "Next" at bounding box center [722, 624] width 14 height 14
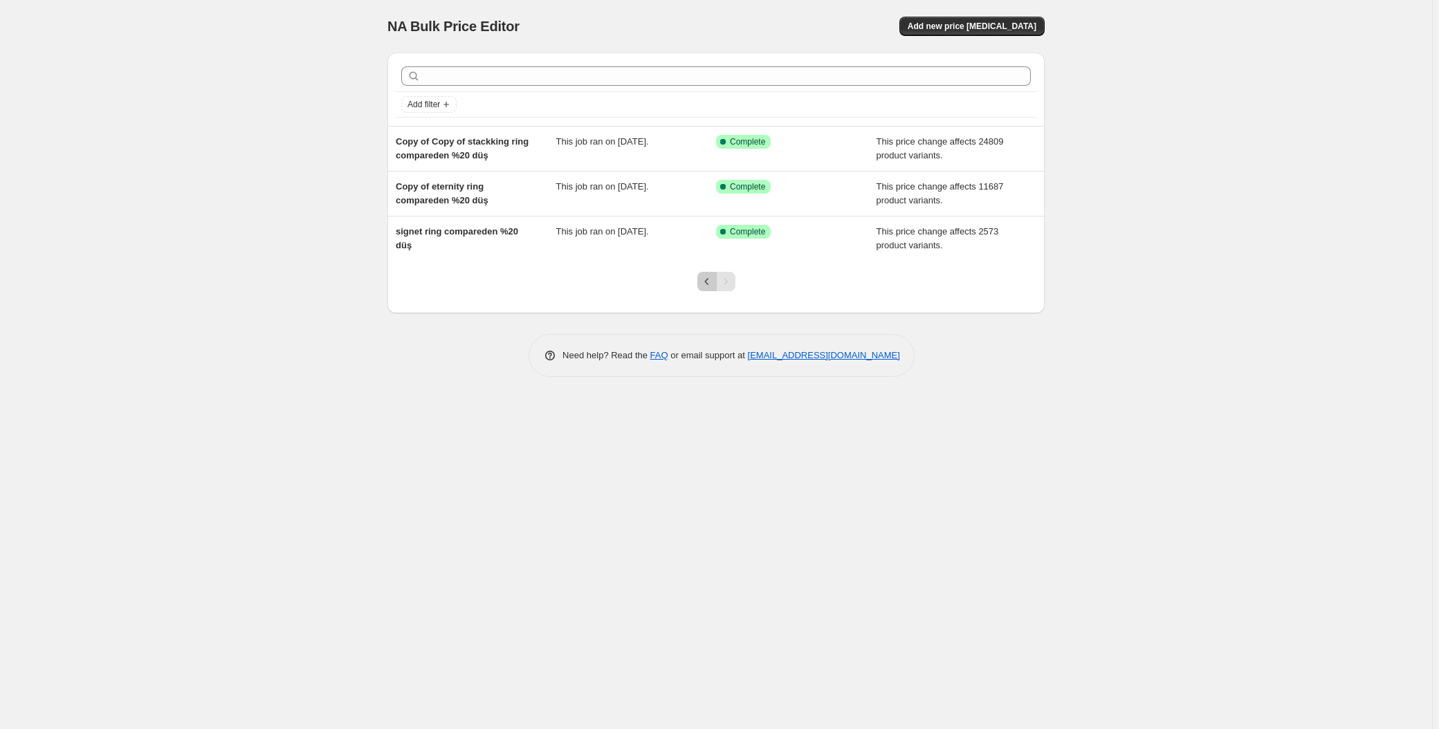
click at [697, 279] on button "Previous" at bounding box center [706, 281] width 19 height 19
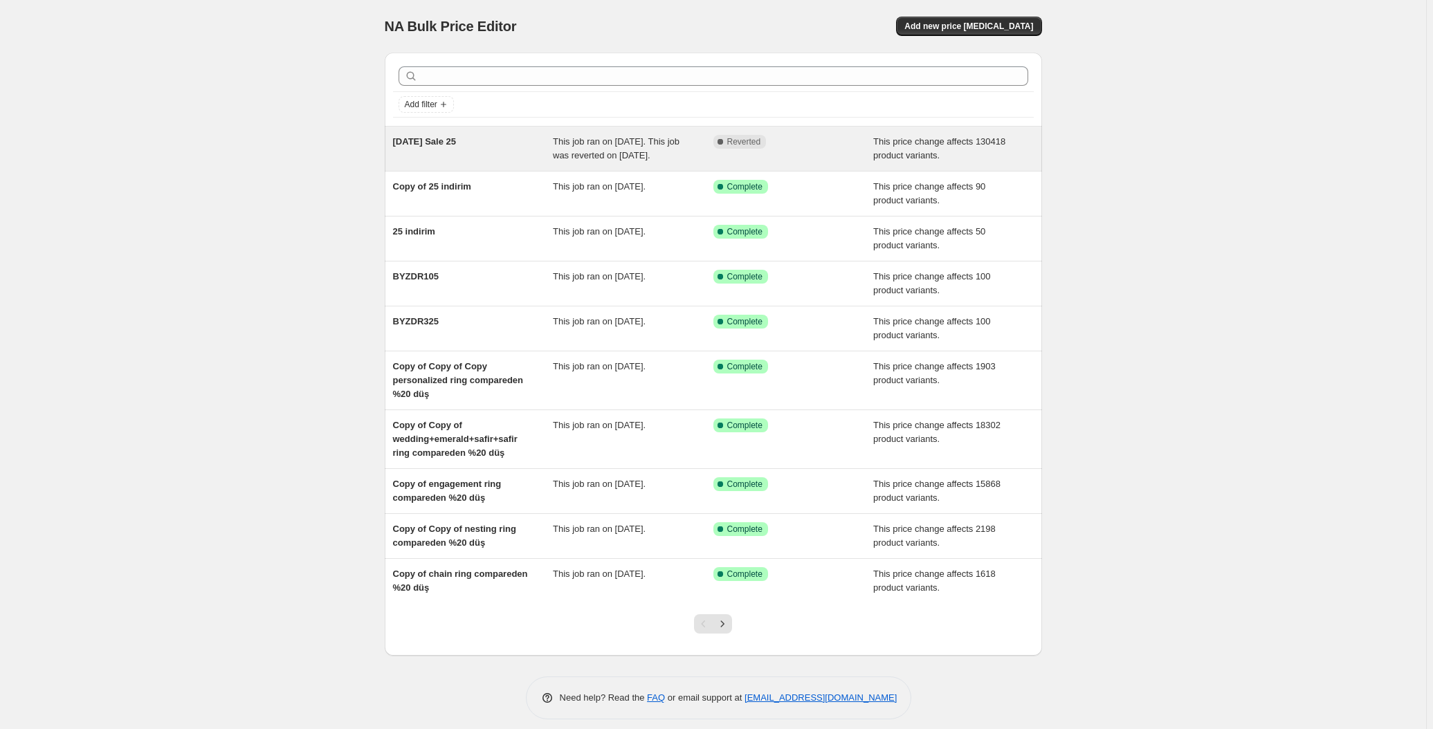
click at [432, 141] on span "[DATE] Sale 25" at bounding box center [425, 141] width 64 height 10
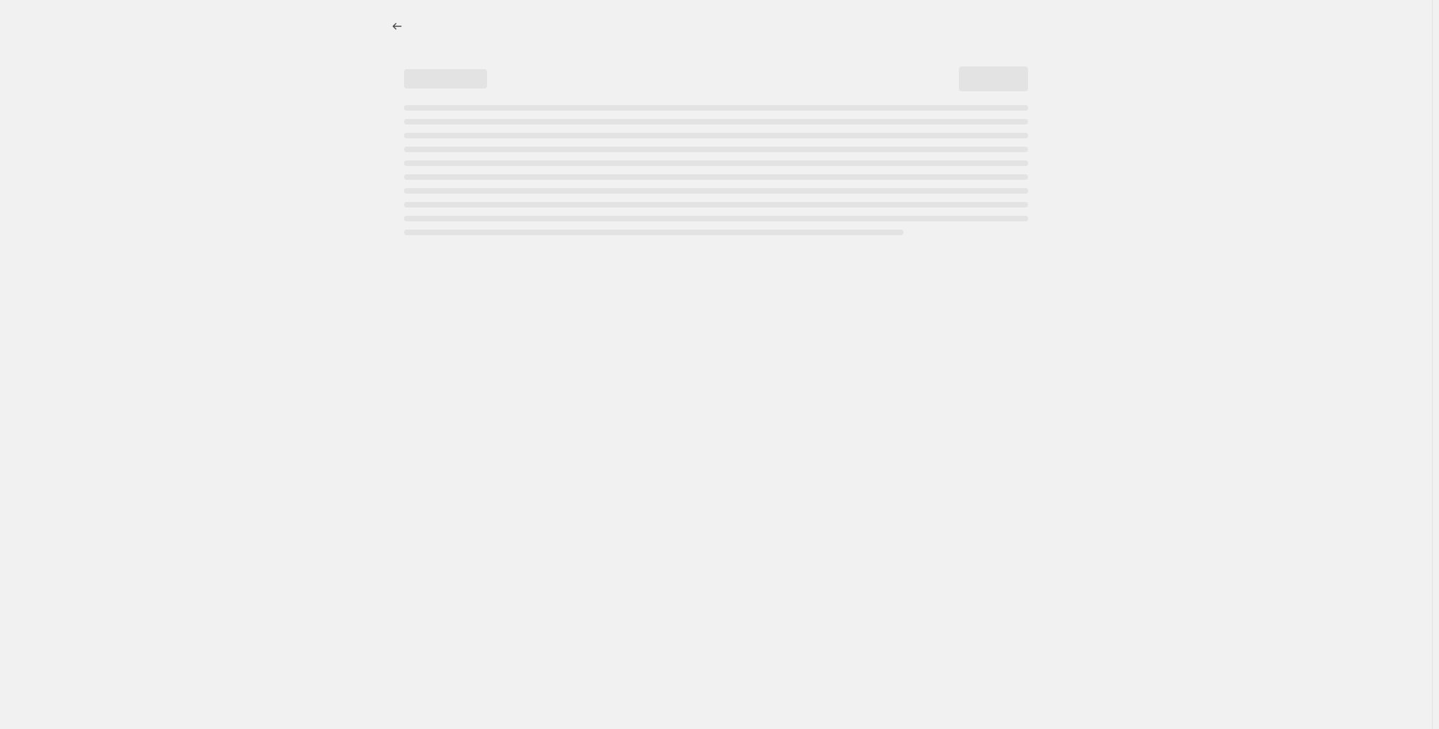
select select "pcap"
select select "no_change"
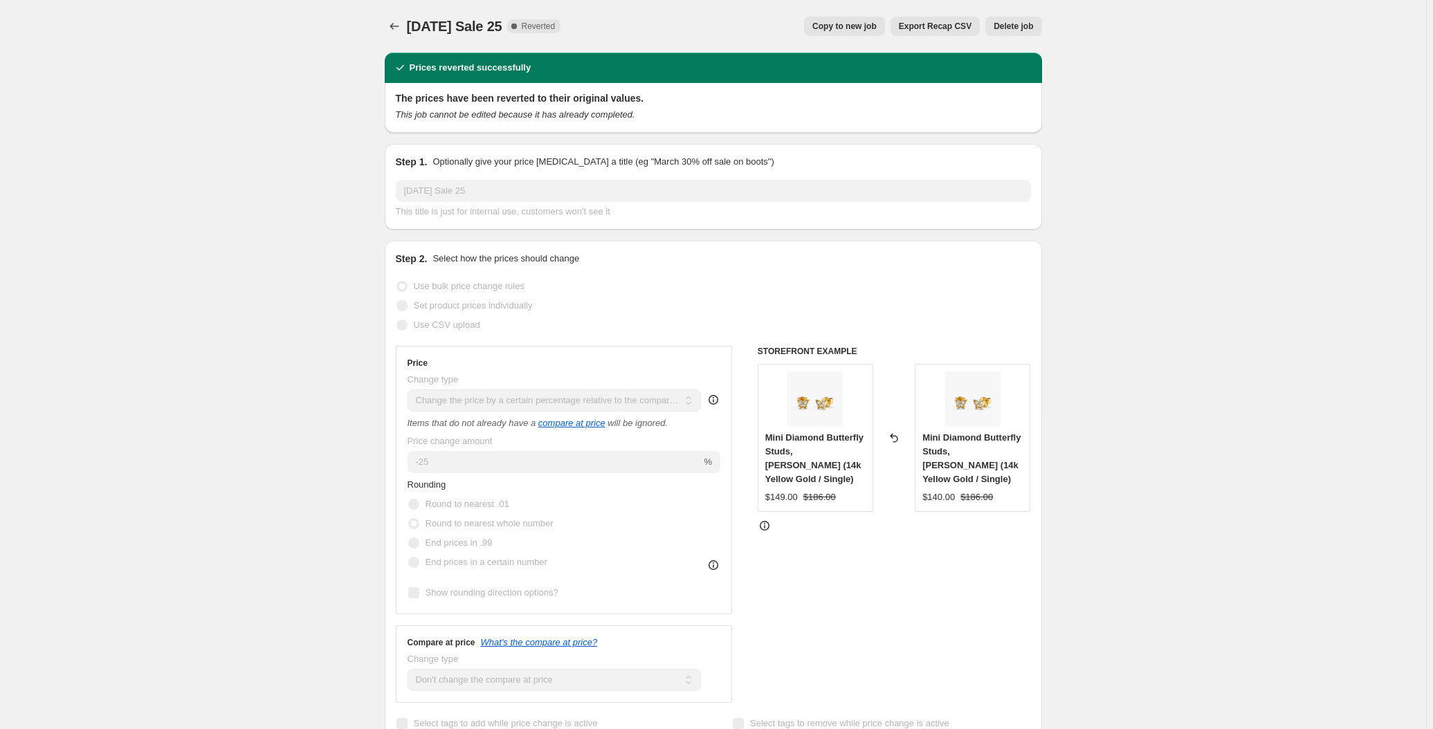
click at [843, 30] on span "Copy to new job" at bounding box center [844, 26] width 64 height 11
select select "pcap"
select select "no_change"
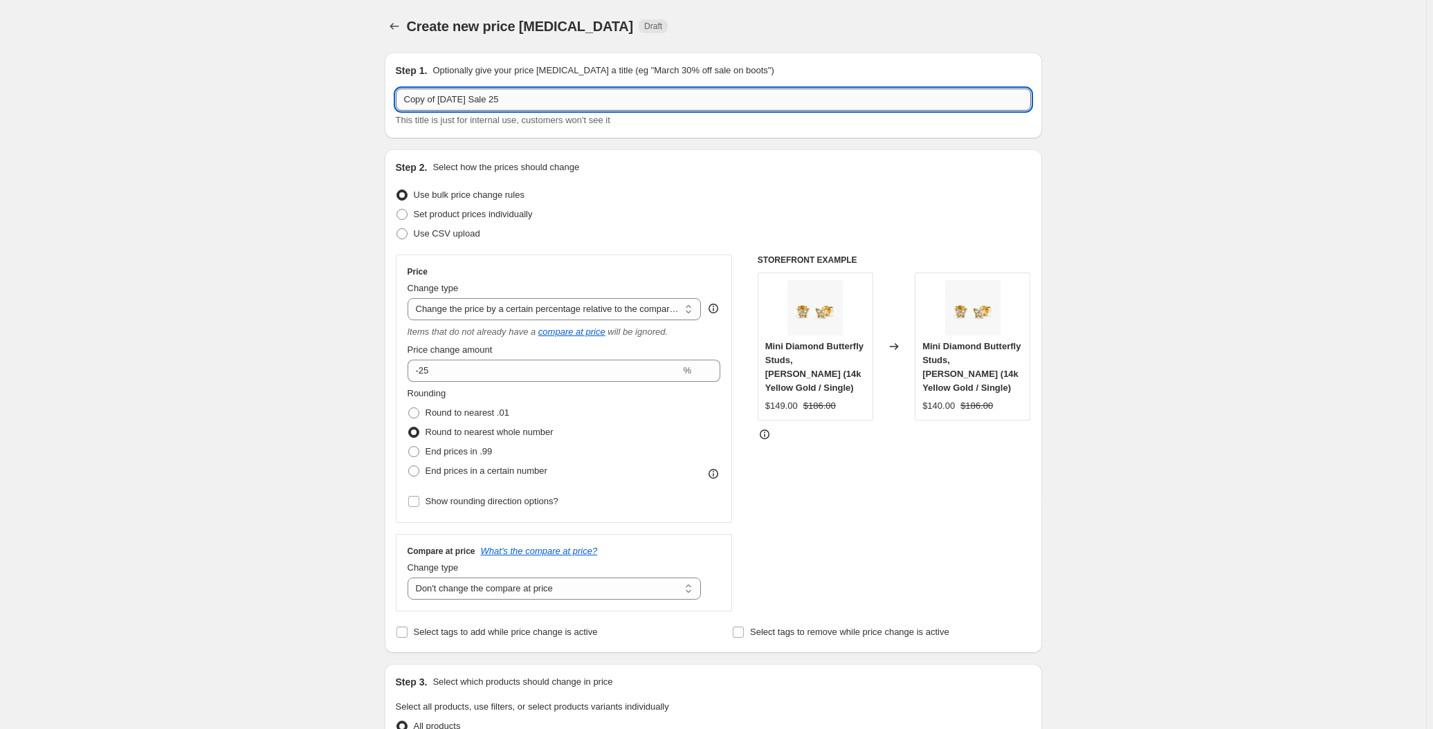
click at [521, 89] on input "Copy of 4th of July Sale 25" at bounding box center [713, 100] width 635 height 22
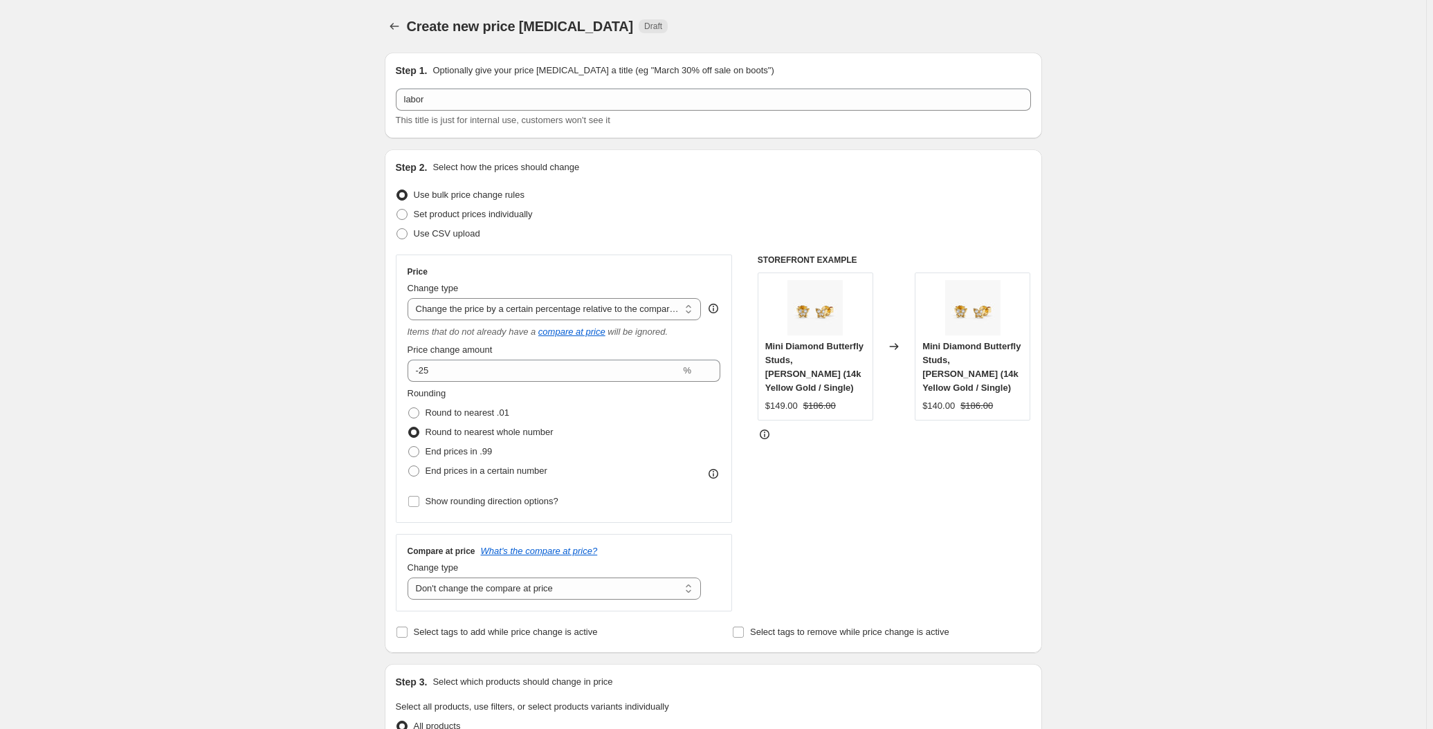
click at [239, 423] on div "Create new price change job. This page is ready Create new price change job Dra…" at bounding box center [713, 711] width 1426 height 1423
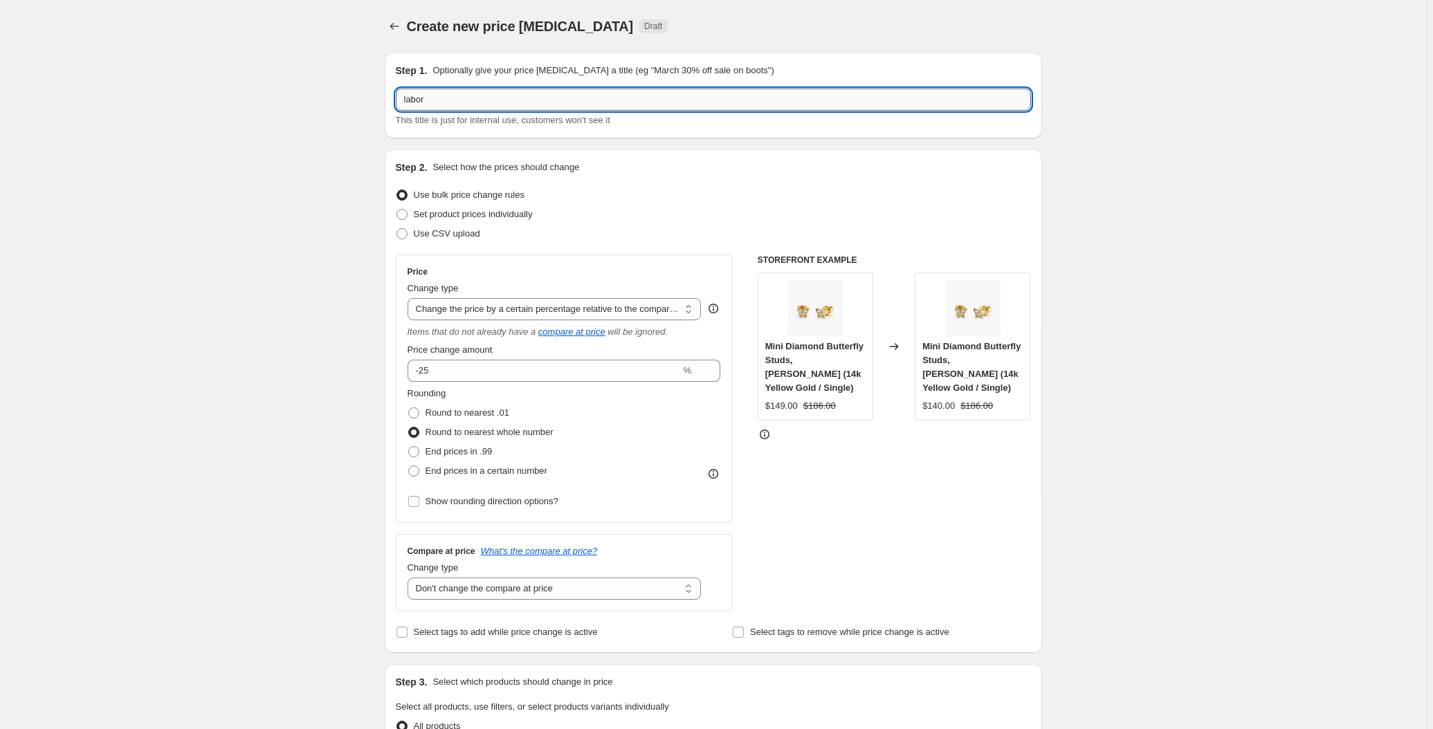
click at [435, 109] on input "labor" at bounding box center [713, 100] width 635 height 22
type input "labor25"
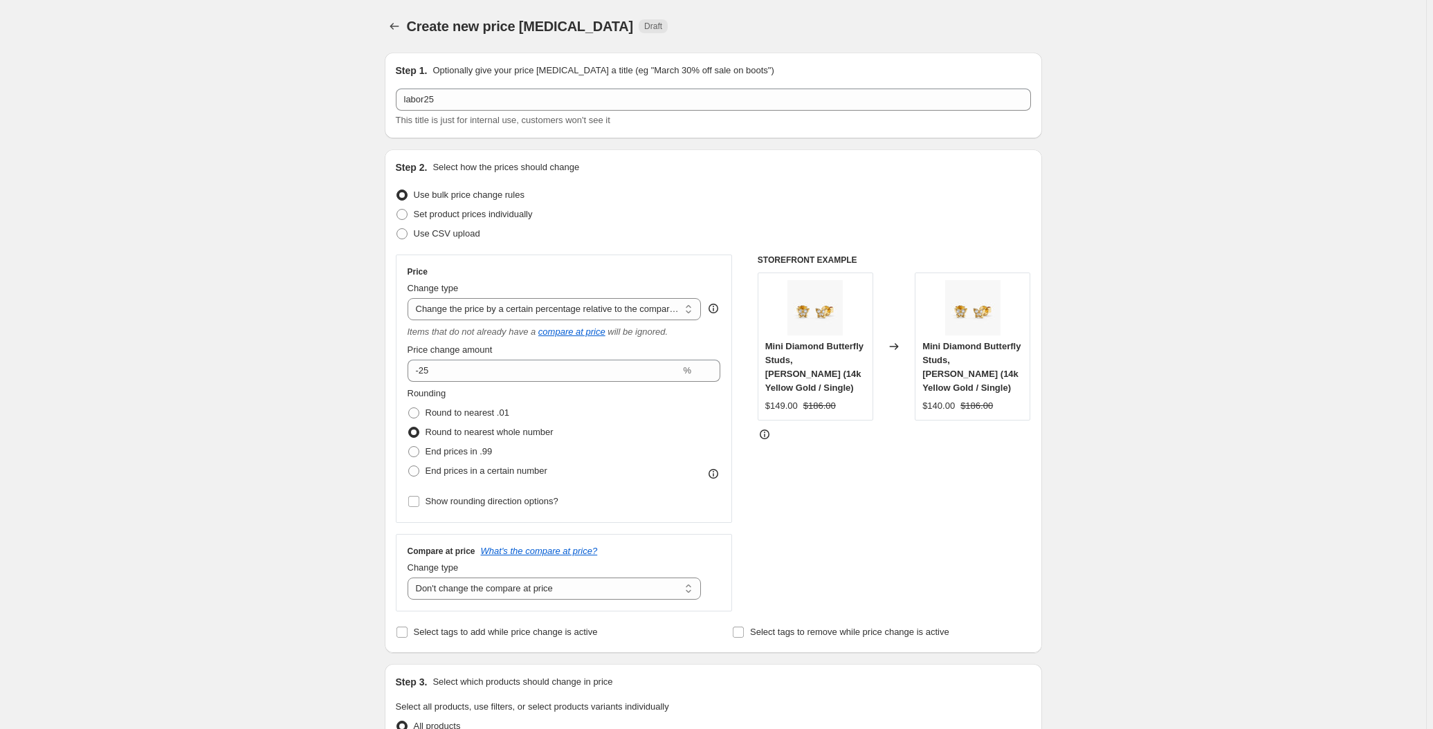
click at [318, 141] on div "Create new price change job. This page is ready Create new price change job Dra…" at bounding box center [713, 711] width 1426 height 1423
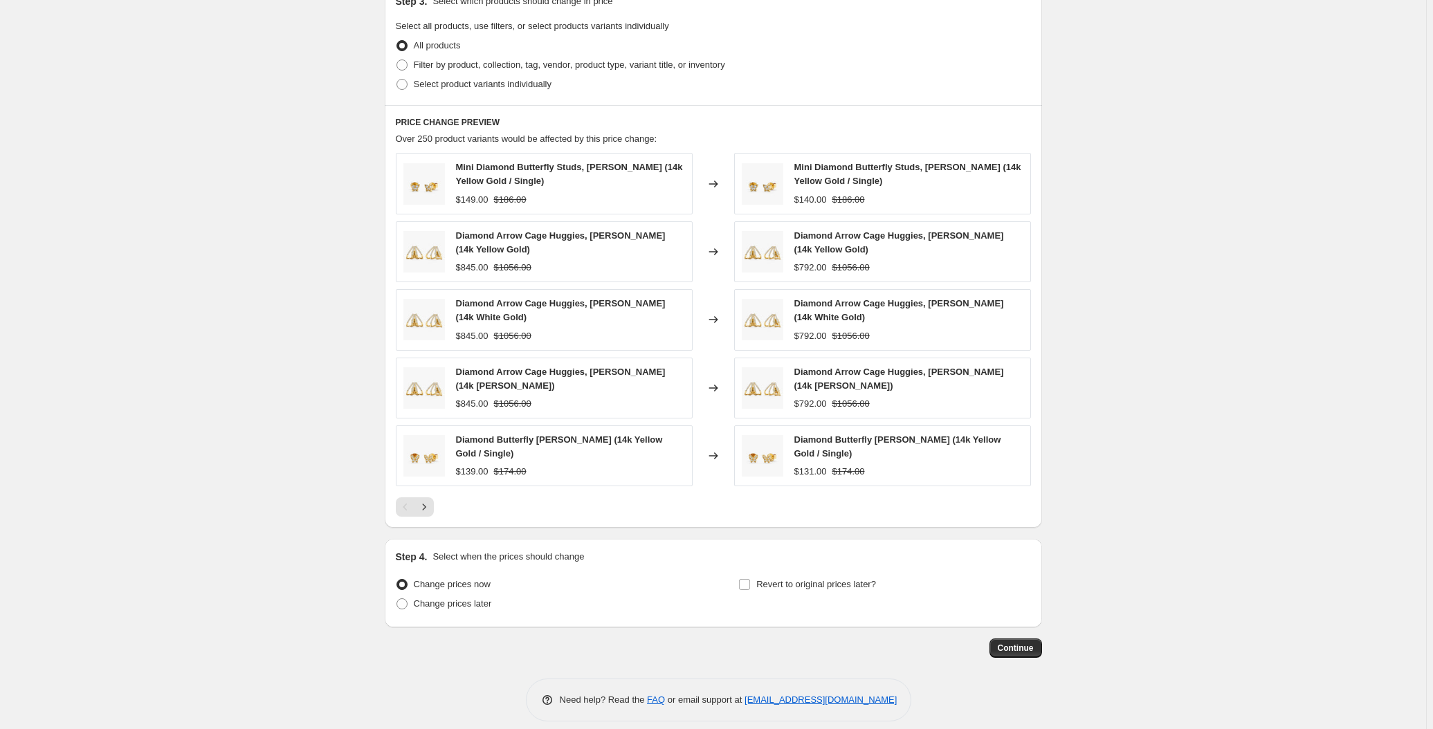
scroll to position [689, 0]
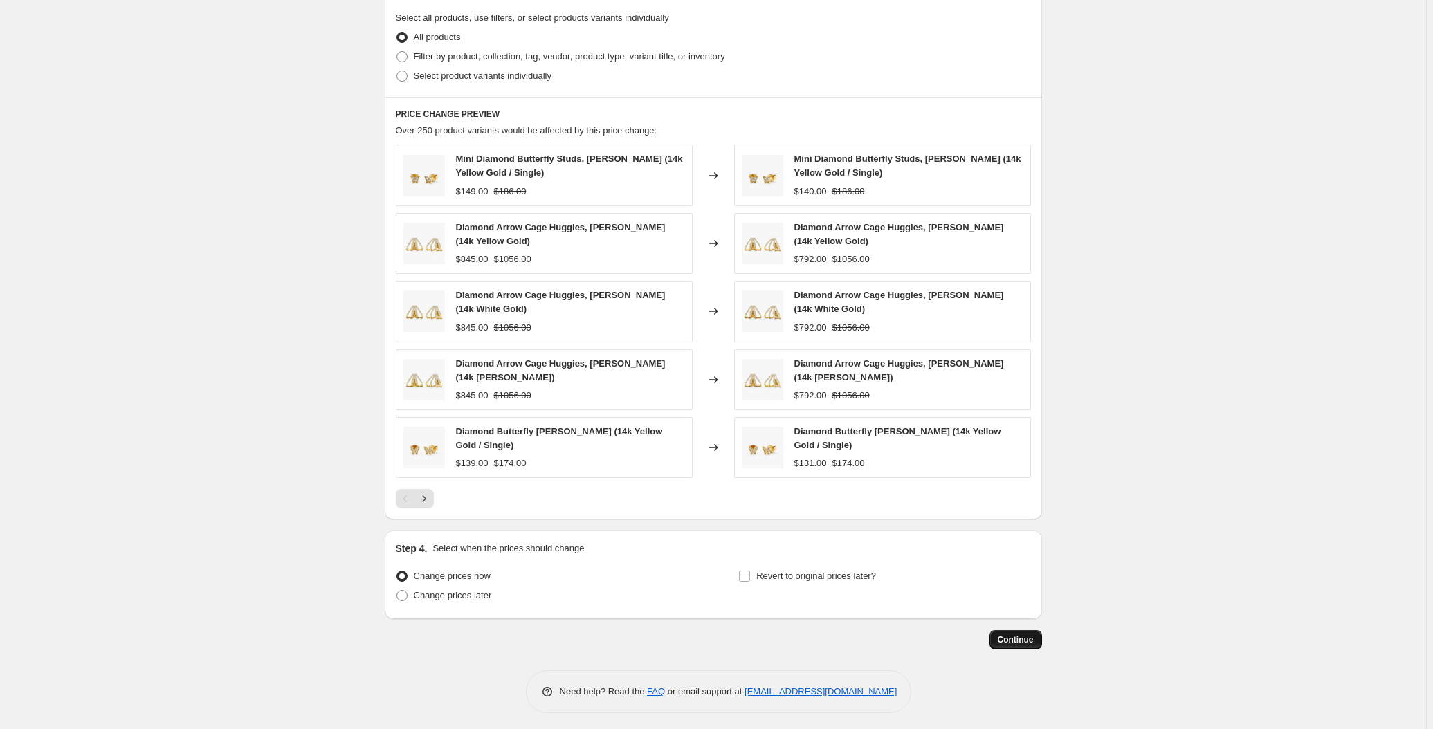
click at [1030, 634] on span "Continue" at bounding box center [1016, 639] width 36 height 11
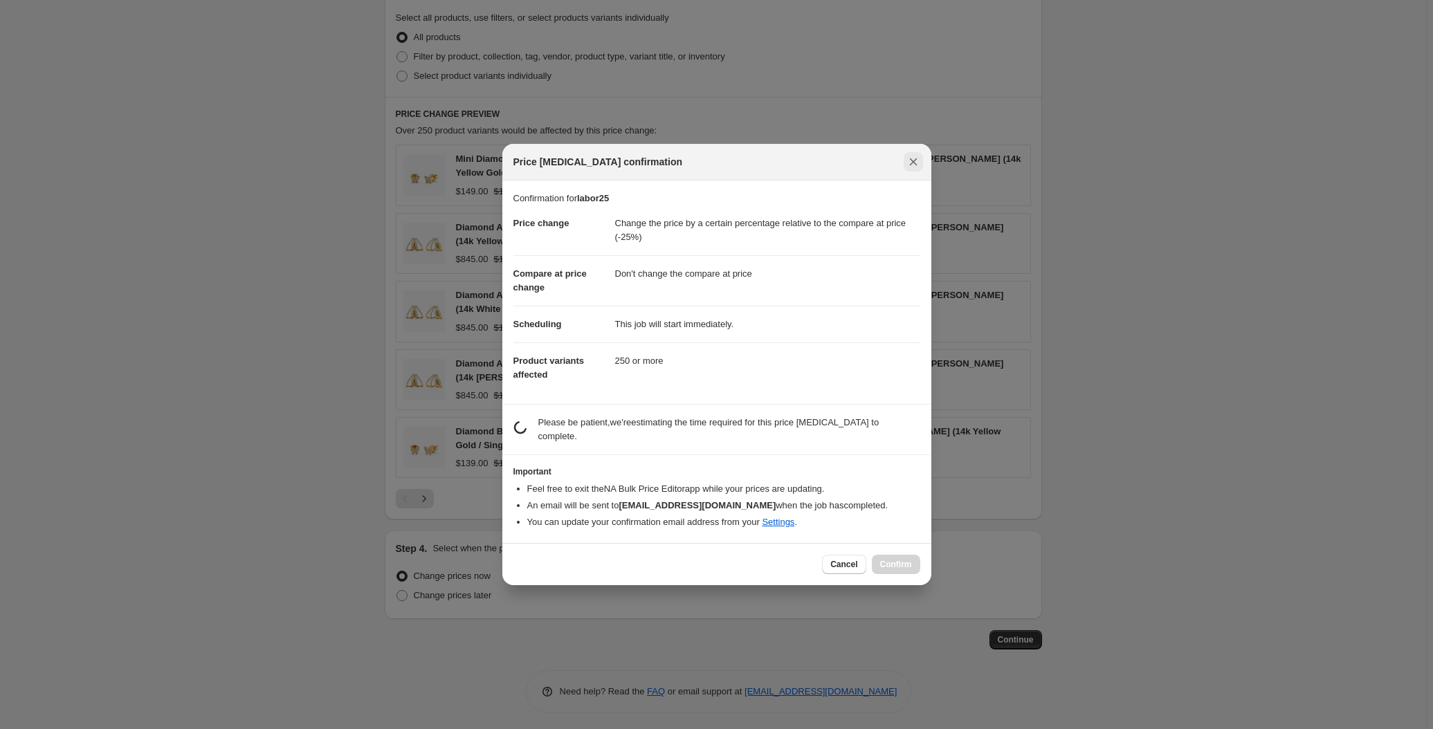
click at [915, 168] on icon "Close" at bounding box center [913, 162] width 14 height 14
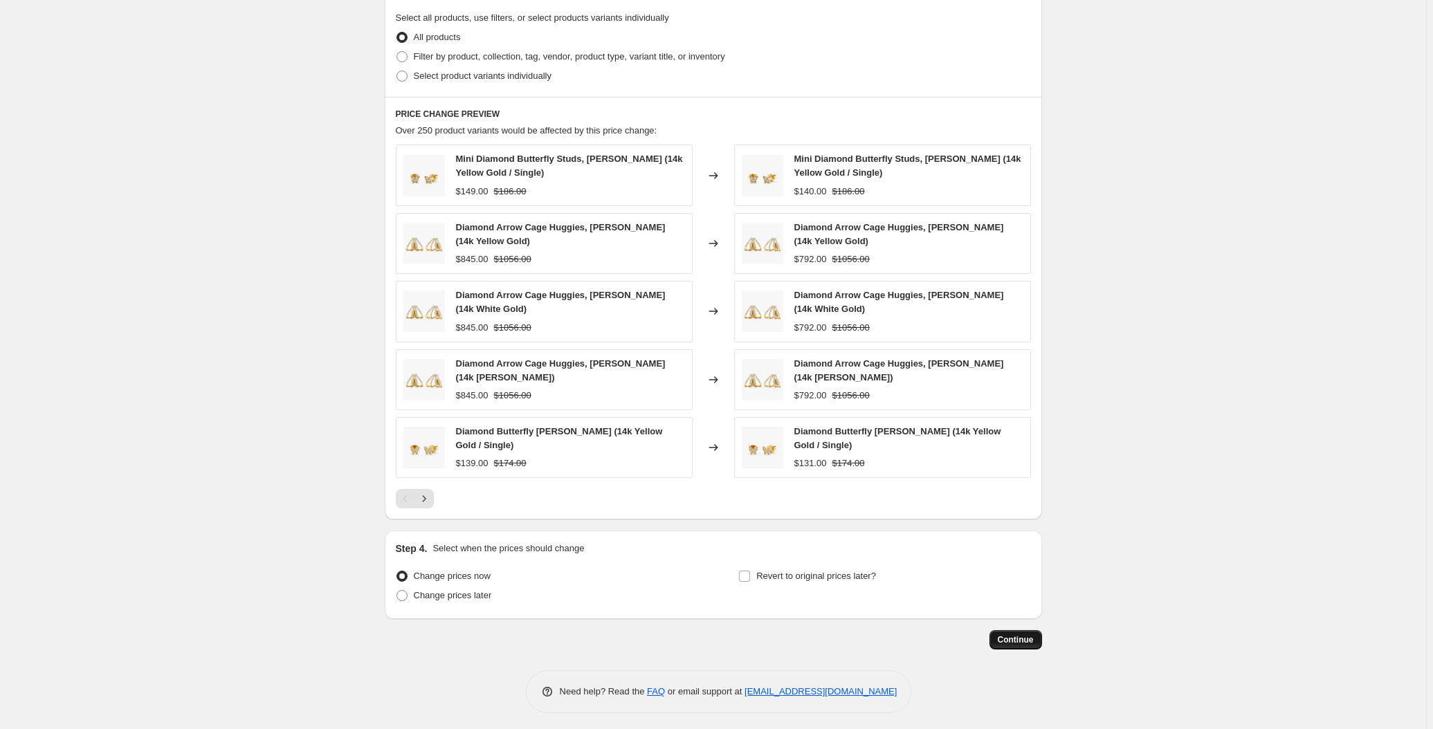
click at [1009, 639] on span "Continue" at bounding box center [1016, 639] width 36 height 11
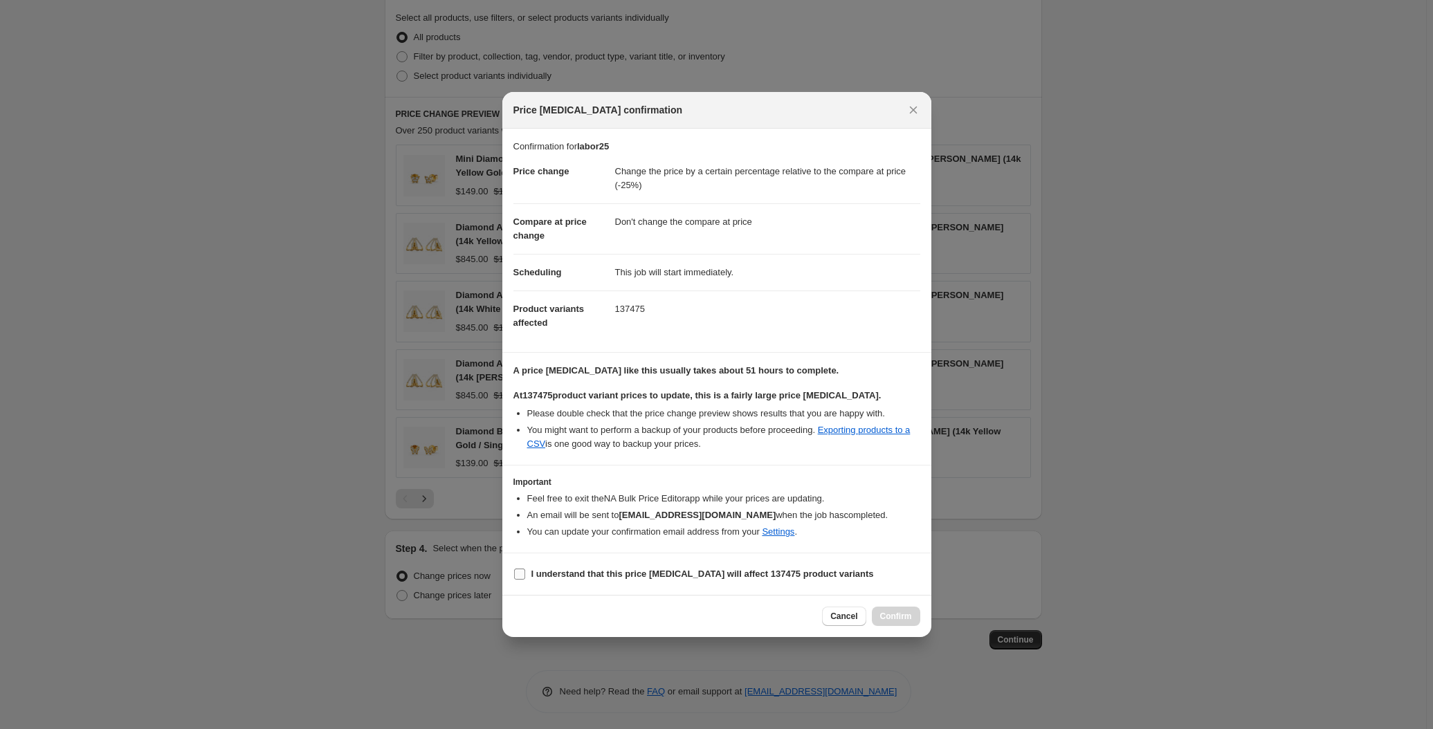
click at [515, 576] on input "I understand that this price change job will affect 137475 product variants" at bounding box center [519, 574] width 11 height 11
checkbox input "true"
click at [904, 619] on span "Confirm" at bounding box center [896, 616] width 32 height 11
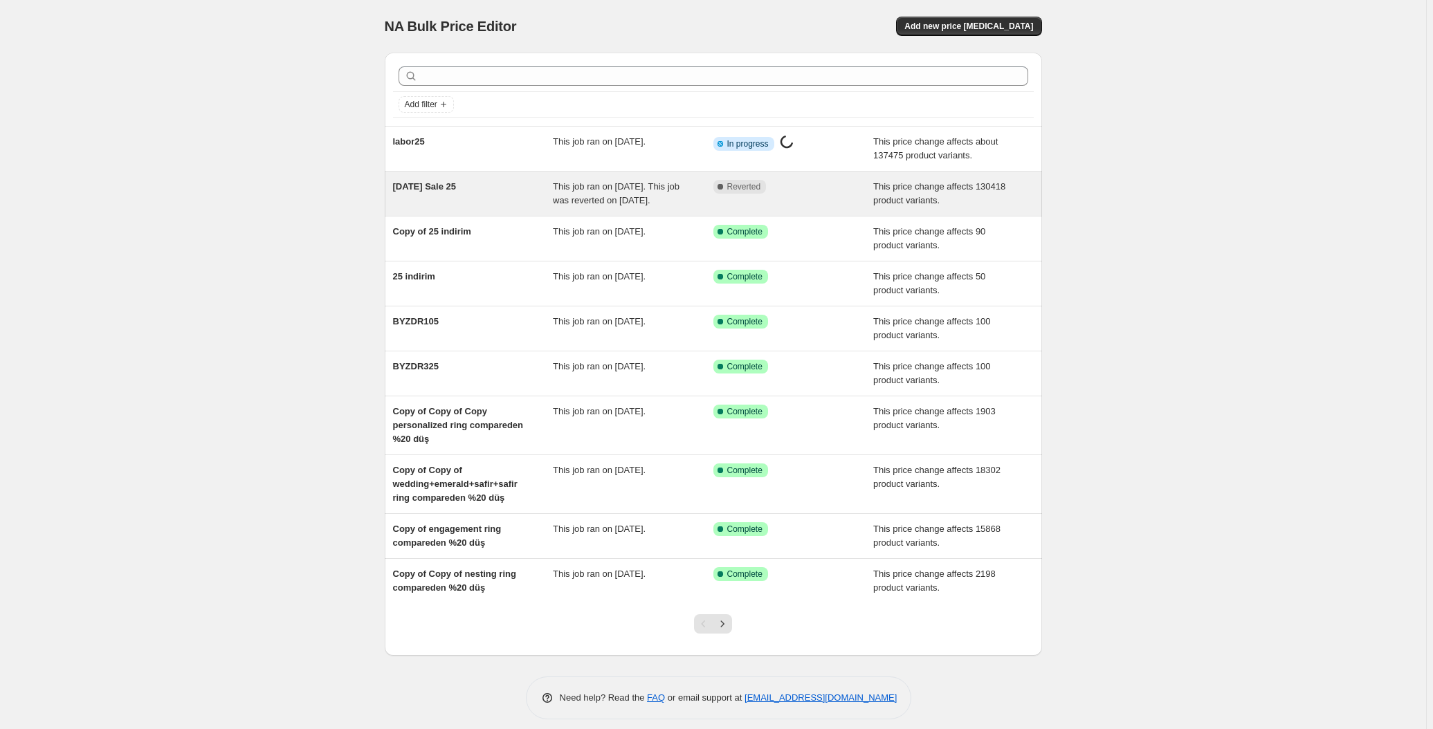
click at [427, 188] on span "[DATE] Sale 25" at bounding box center [425, 186] width 64 height 10
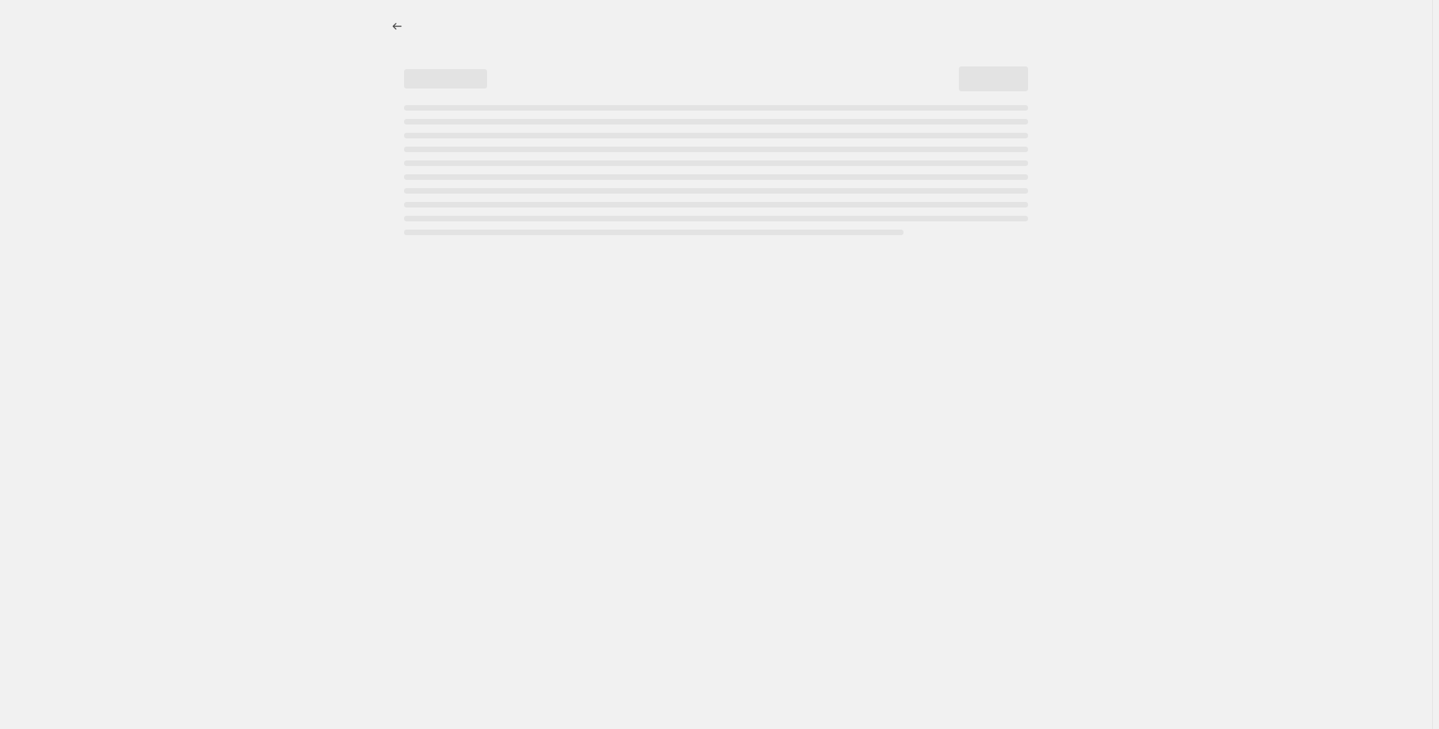
select select "pcap"
select select "no_change"
